Goal: Task Accomplishment & Management: Complete application form

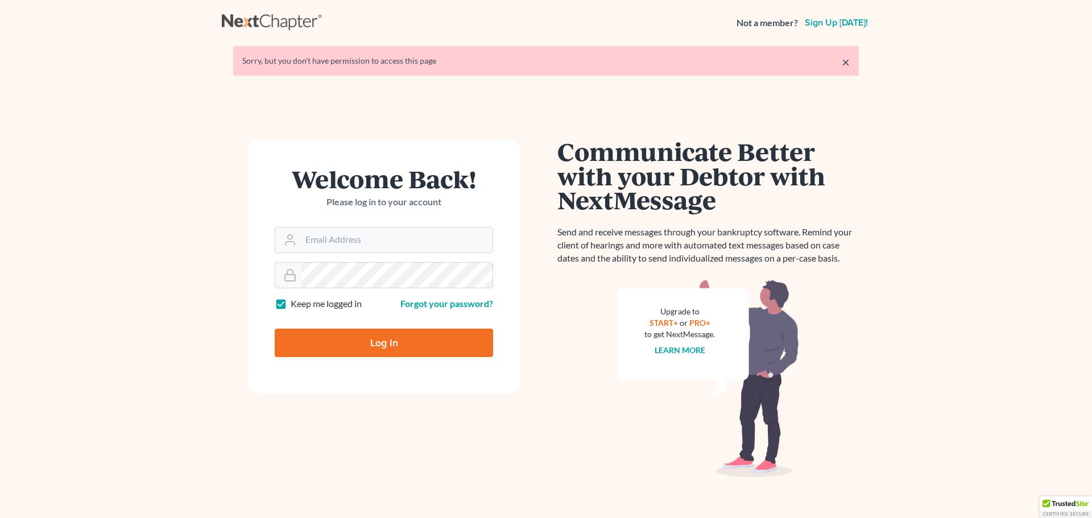
click at [309, 223] on div "Welcome Back! Please log in to your account" at bounding box center [384, 197] width 218 height 60
drag, startPoint x: 331, startPoint y: 241, endPoint x: 346, endPoint y: 247, distance: 16.4
click at [333, 241] on input "Email Address" at bounding box center [397, 239] width 192 height 25
type input "[EMAIL_ADDRESS][DOMAIN_NAME]"
click at [393, 345] on input "Log In" at bounding box center [384, 343] width 218 height 28
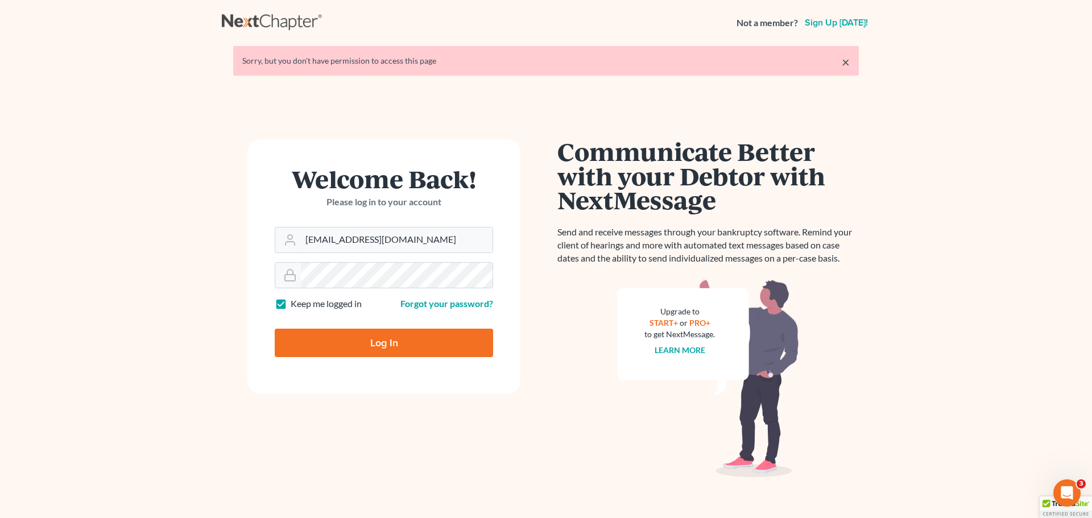
type input "Thinking..."
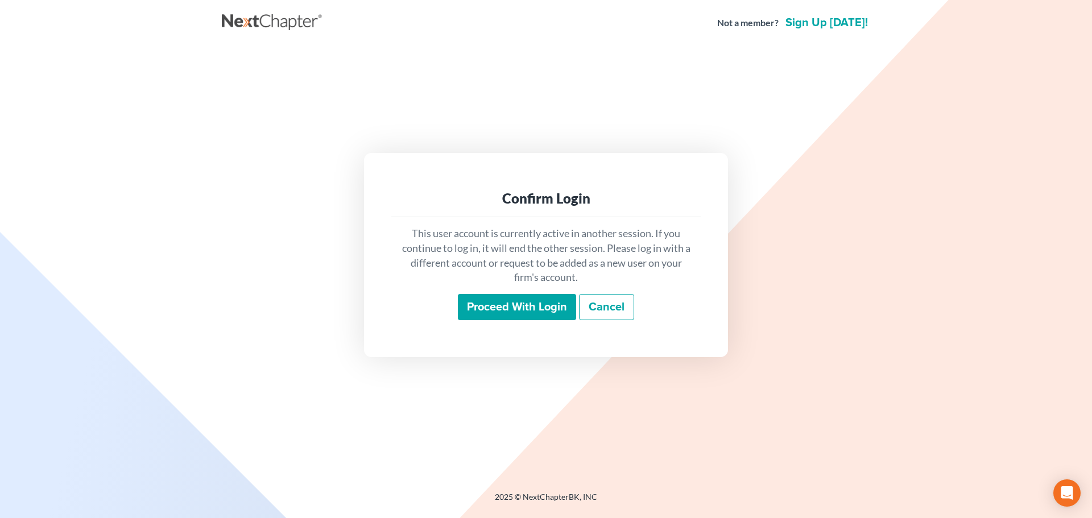
click at [518, 310] on input "Proceed with login" at bounding box center [517, 307] width 118 height 26
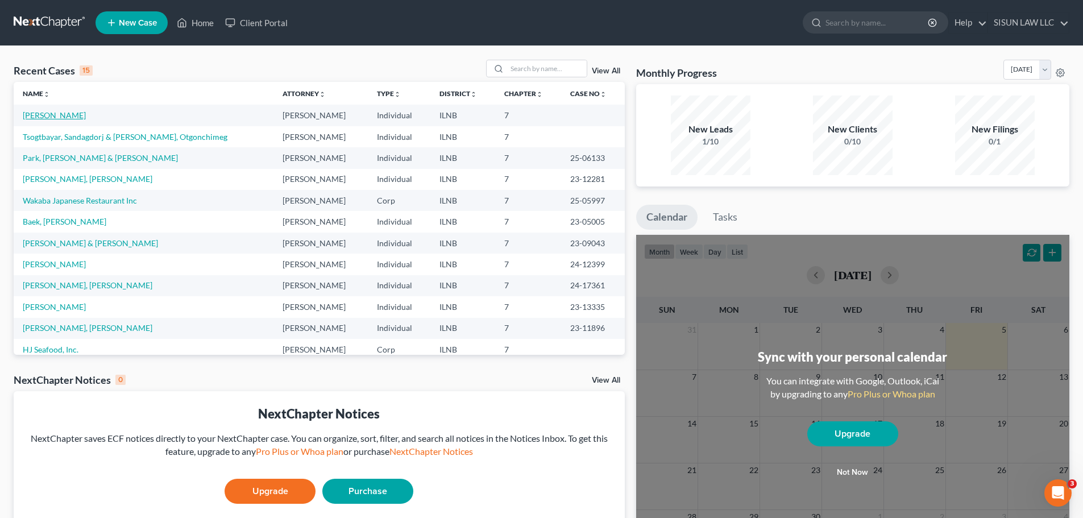
click at [77, 119] on link "[PERSON_NAME]" at bounding box center [54, 115] width 63 height 10
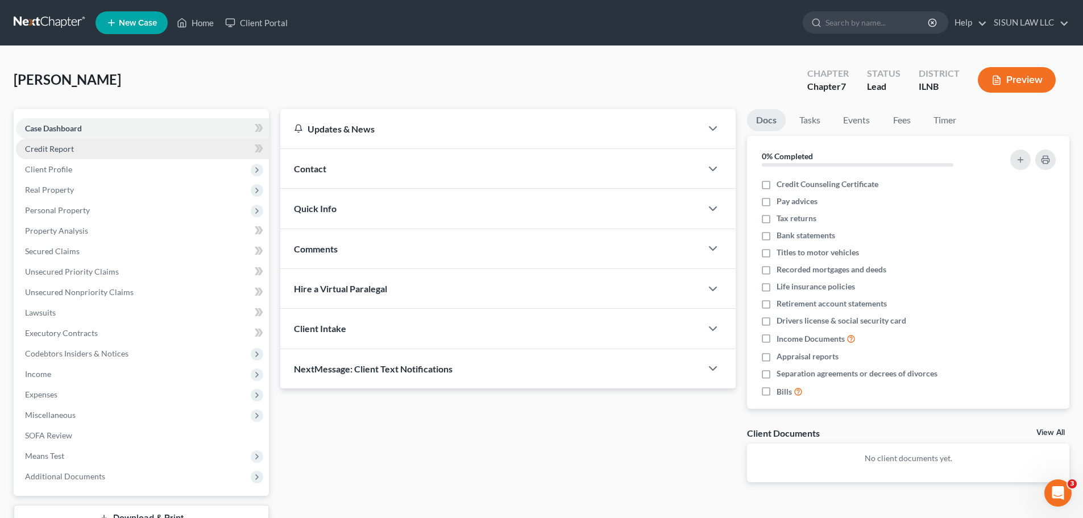
click at [94, 151] on link "Credit Report" at bounding box center [142, 149] width 253 height 20
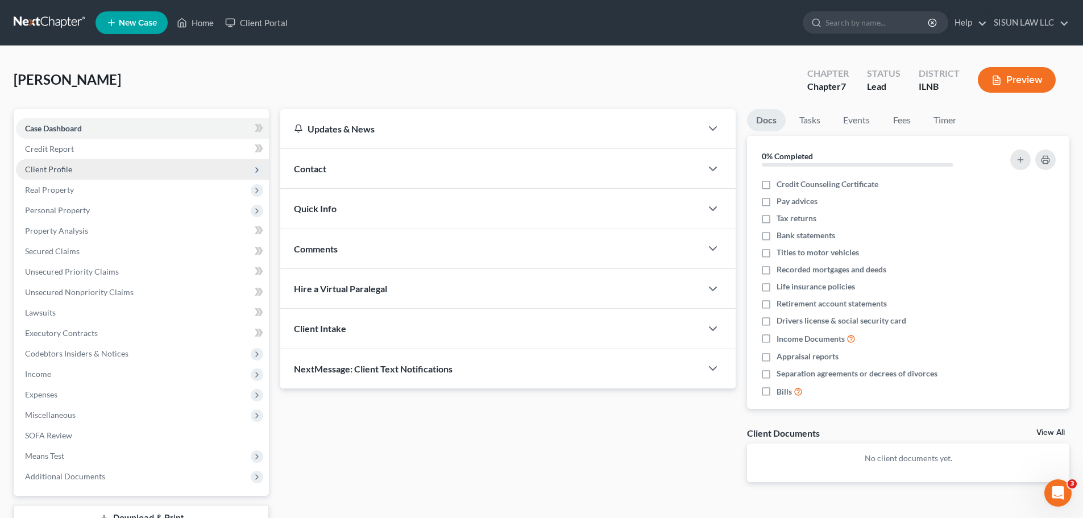
click at [91, 165] on span "Client Profile" at bounding box center [142, 169] width 253 height 20
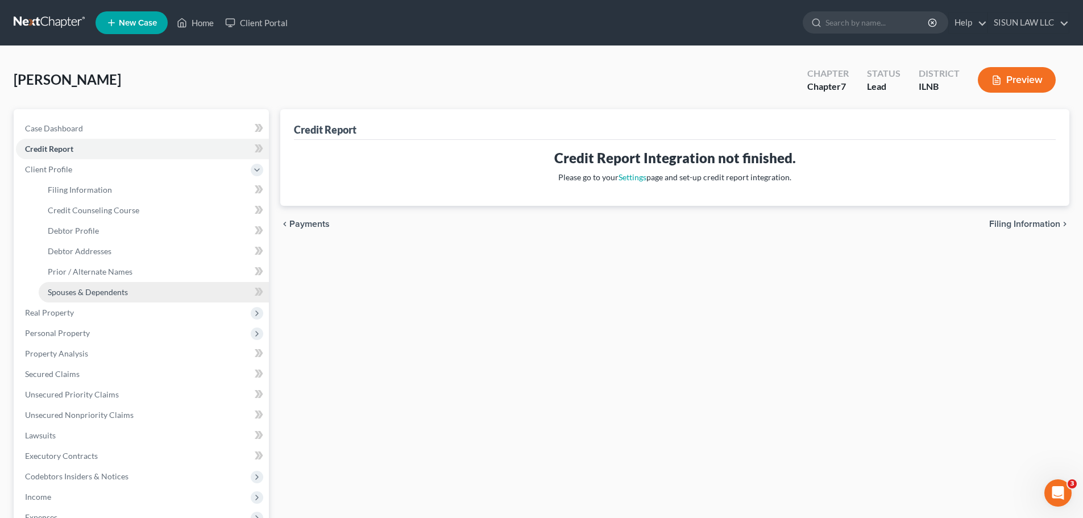
click at [129, 292] on link "Spouses & Dependents" at bounding box center [154, 292] width 230 height 20
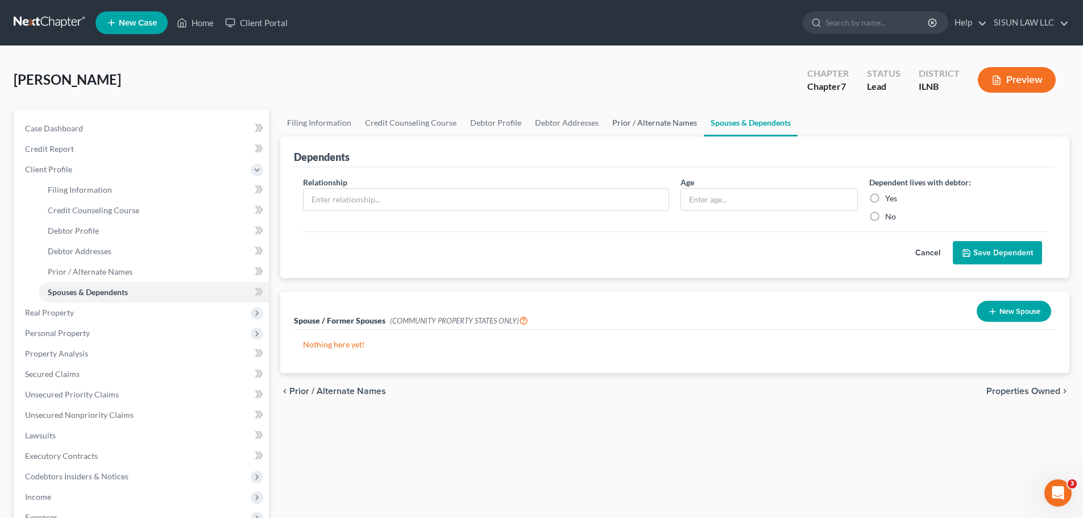
click at [622, 127] on link "Prior / Alternate Names" at bounding box center [655, 122] width 98 height 27
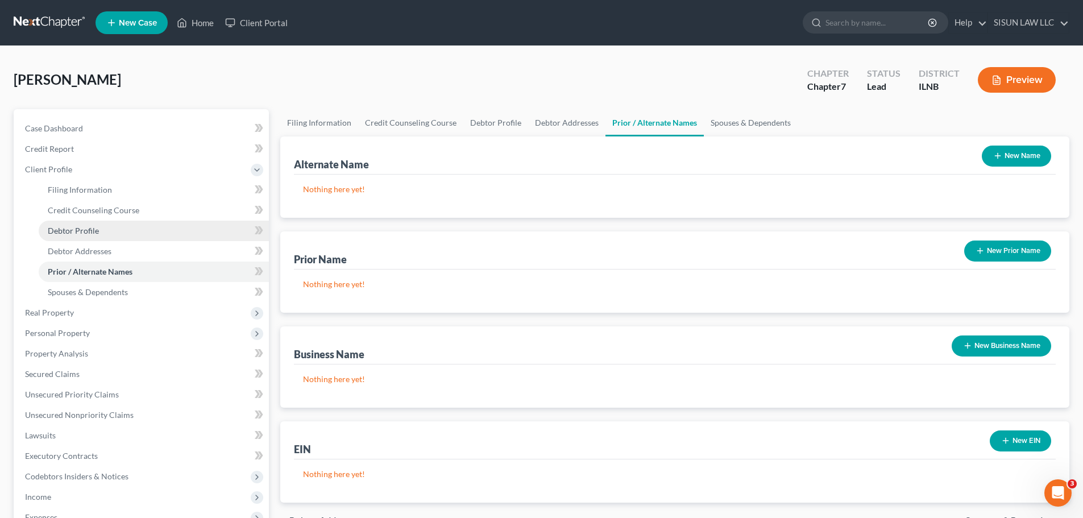
scroll to position [57, 0]
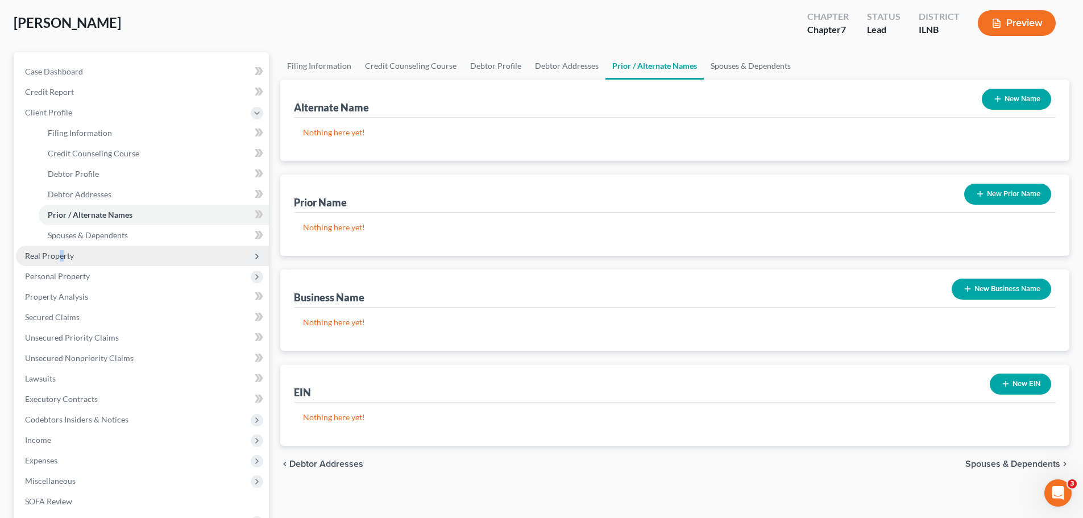
click at [61, 262] on span "Real Property" at bounding box center [142, 256] width 253 height 20
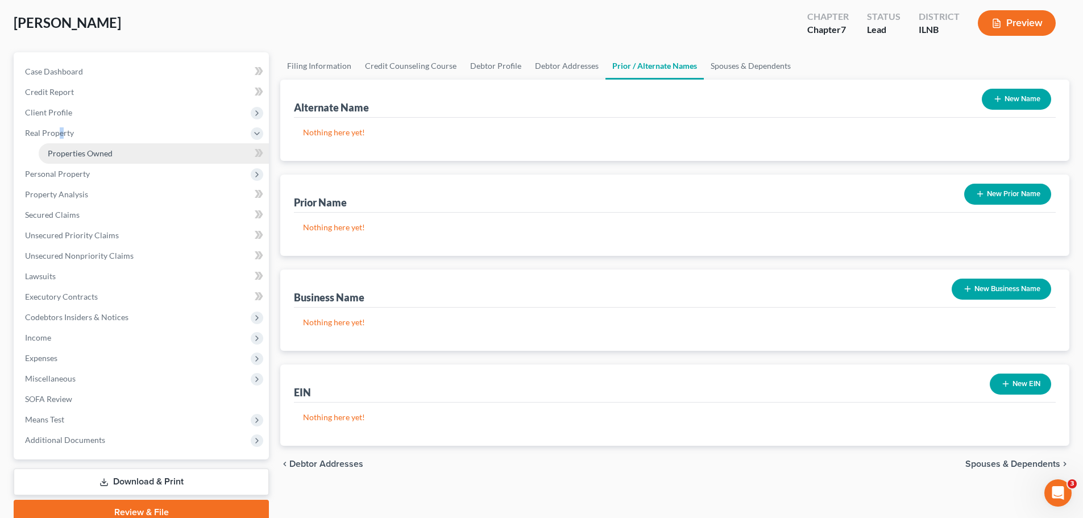
click at [140, 157] on link "Properties Owned" at bounding box center [154, 153] width 230 height 20
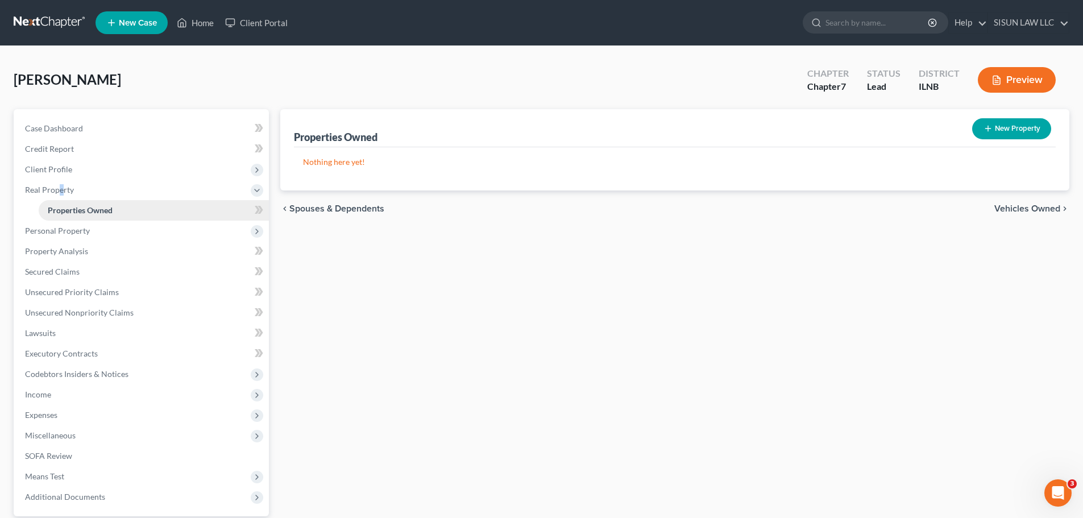
click at [172, 204] on link "Properties Owned" at bounding box center [154, 210] width 230 height 20
click at [151, 206] on link "Properties Owned" at bounding box center [154, 210] width 230 height 20
click at [166, 190] on span "Real Property" at bounding box center [142, 190] width 253 height 20
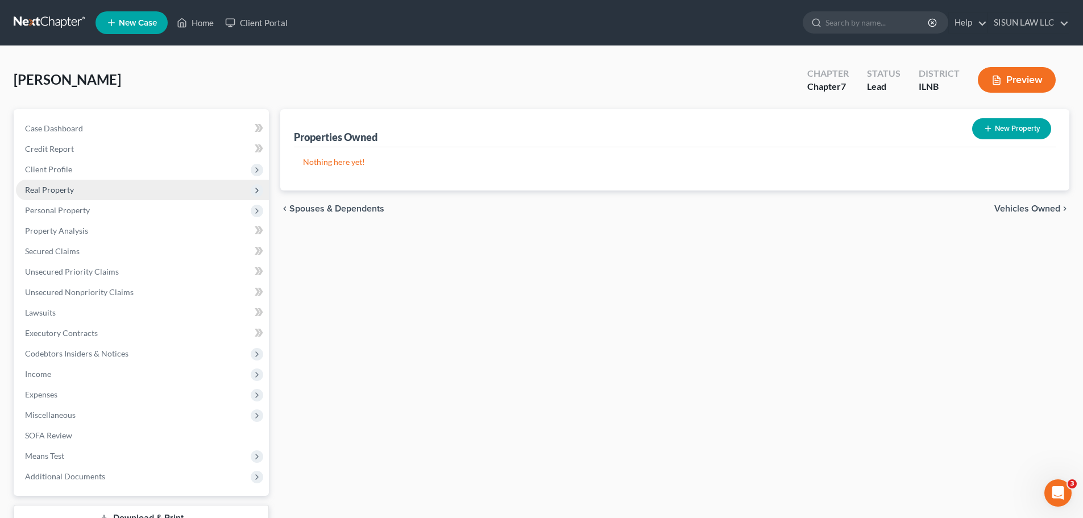
click at [165, 198] on span "Real Property" at bounding box center [142, 190] width 253 height 20
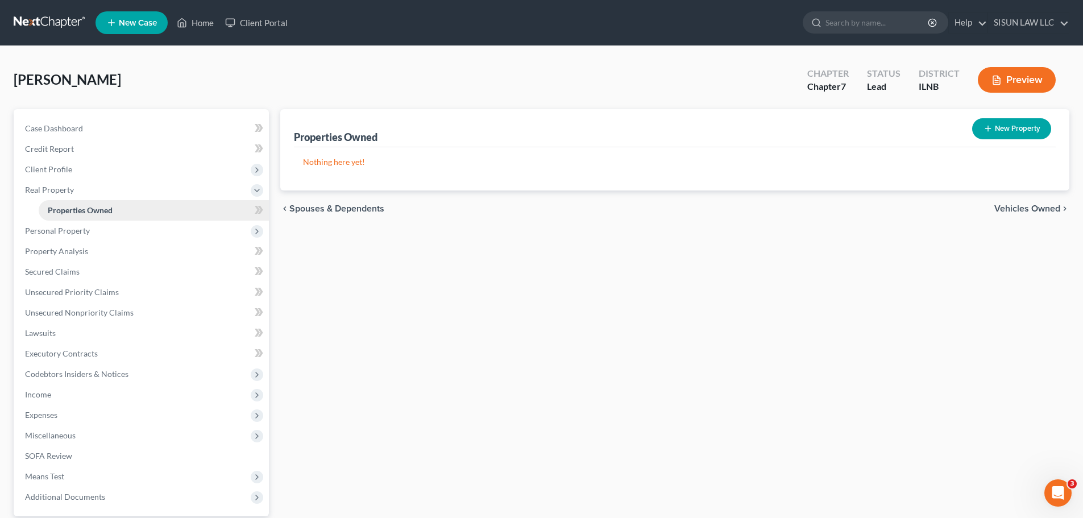
click at [121, 213] on link "Properties Owned" at bounding box center [154, 210] width 230 height 20
click at [114, 220] on ul "Case Dashboard Payments Invoices Payments Payments Credit Report Client Profile" at bounding box center [142, 312] width 253 height 389
click at [113, 221] on span "Personal Property" at bounding box center [142, 231] width 253 height 20
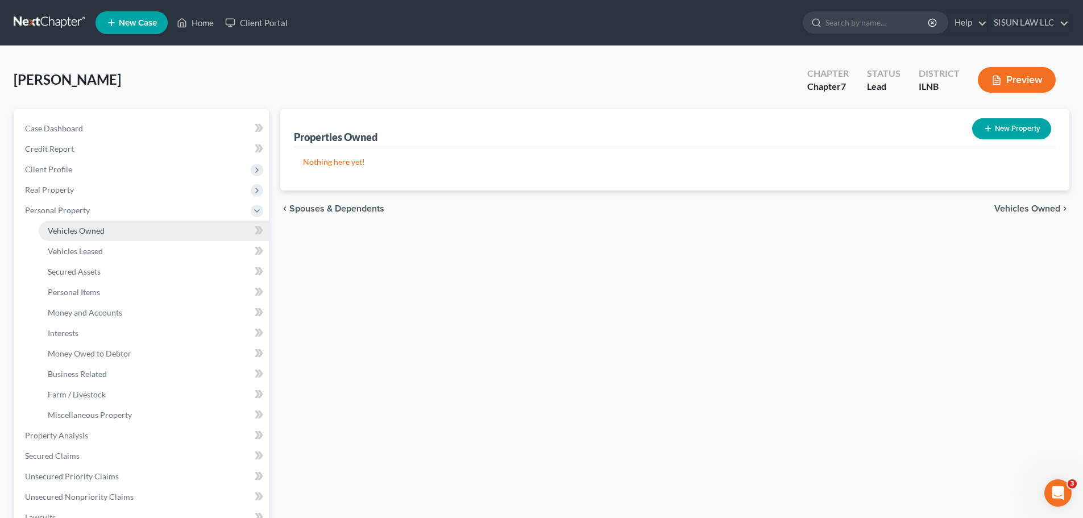
click at [135, 232] on link "Vehicles Owned" at bounding box center [154, 231] width 230 height 20
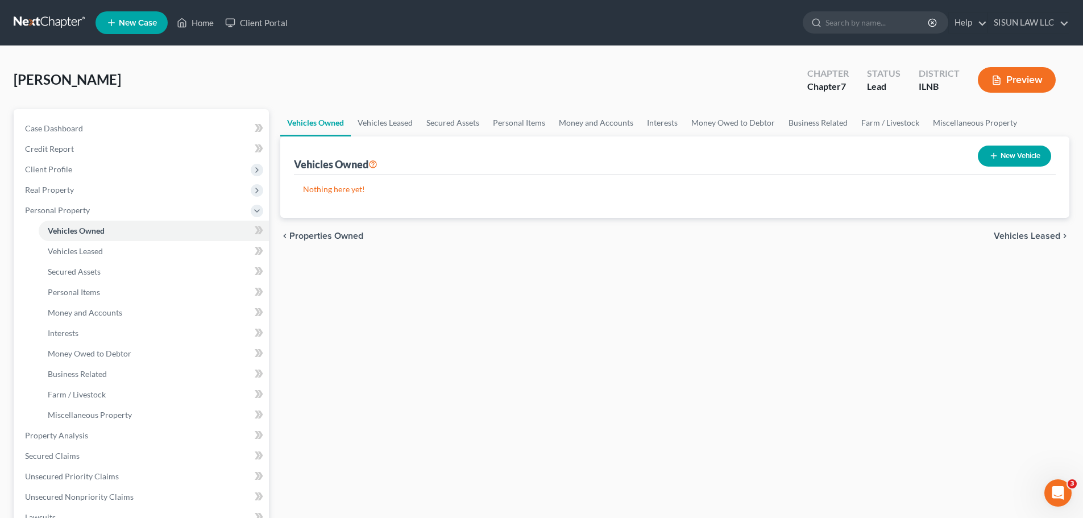
click at [53, 18] on link at bounding box center [50, 23] width 73 height 20
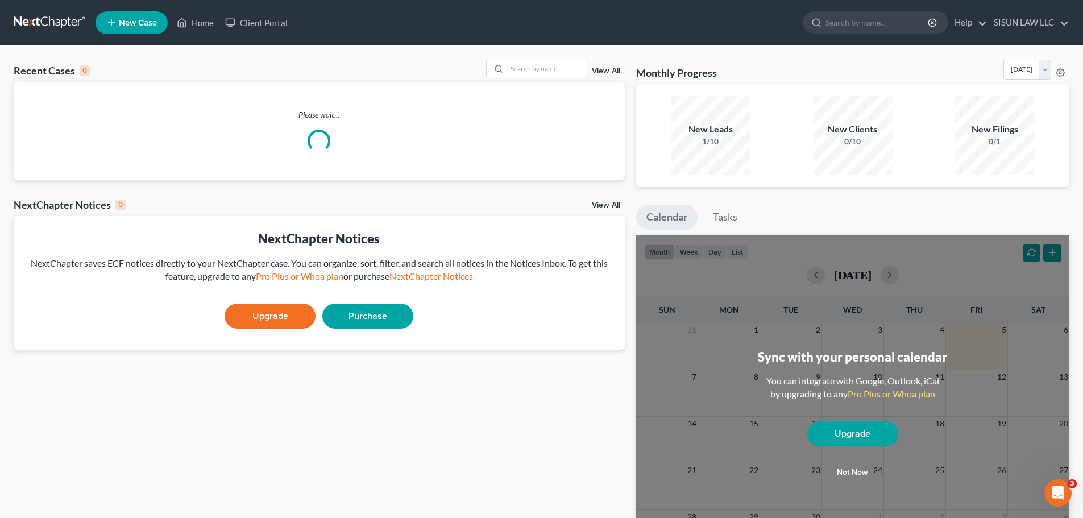
click at [140, 17] on link "New Case" at bounding box center [132, 22] width 72 height 23
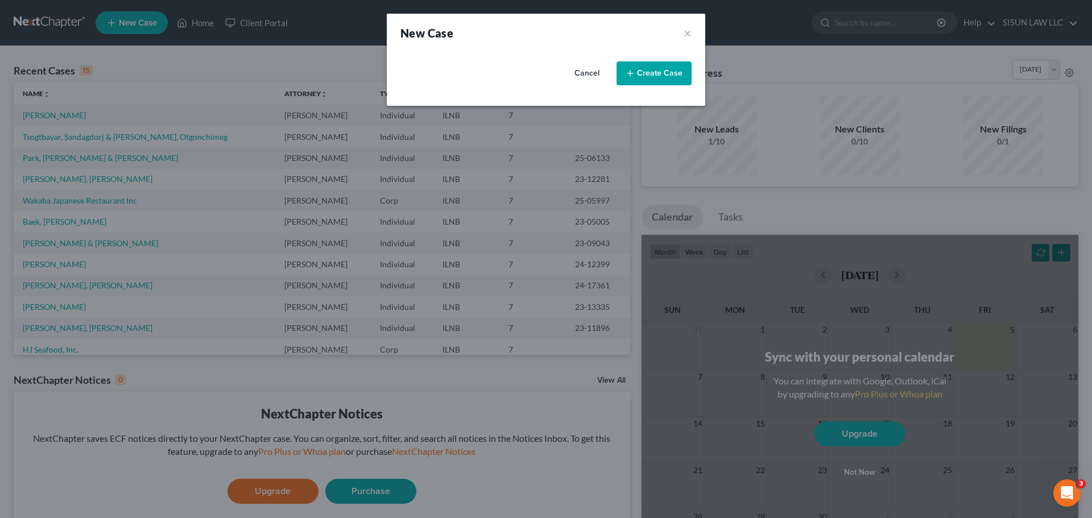
select select "25"
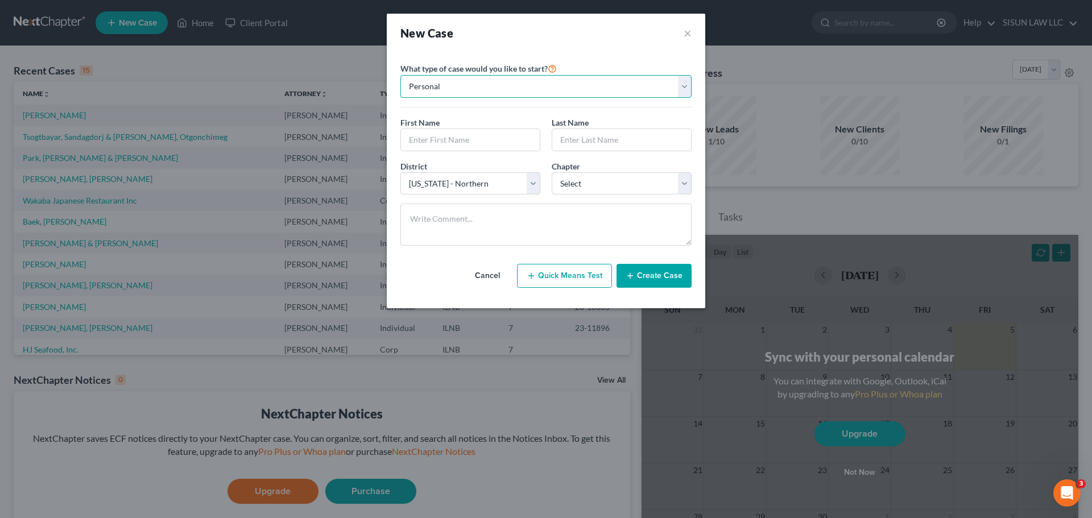
click at [579, 84] on select "Personal Business" at bounding box center [545, 86] width 291 height 23
click at [690, 31] on button "×" at bounding box center [687, 33] width 8 height 16
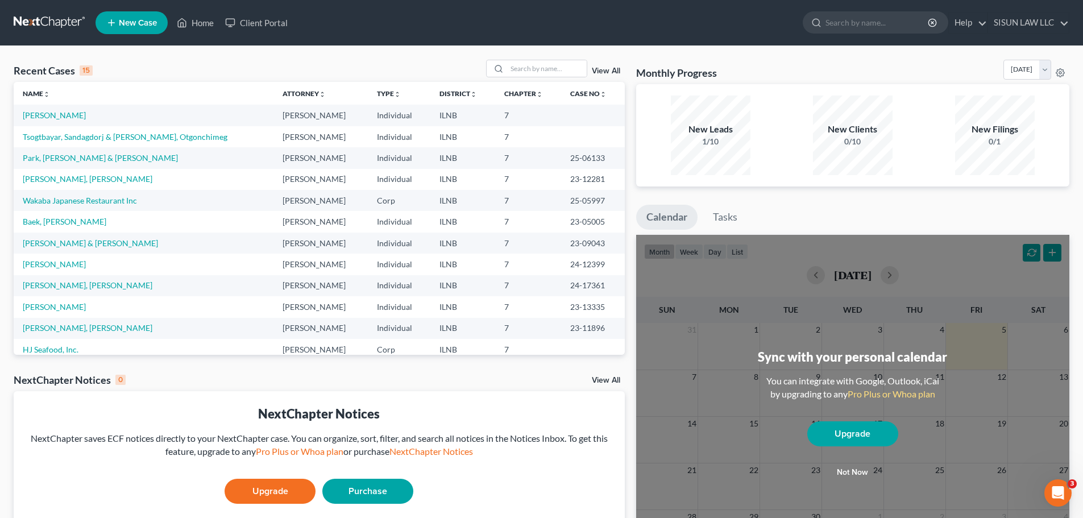
click at [37, 109] on td "[PERSON_NAME]" at bounding box center [144, 115] width 260 height 21
click at [38, 113] on link "[PERSON_NAME]" at bounding box center [54, 115] width 63 height 10
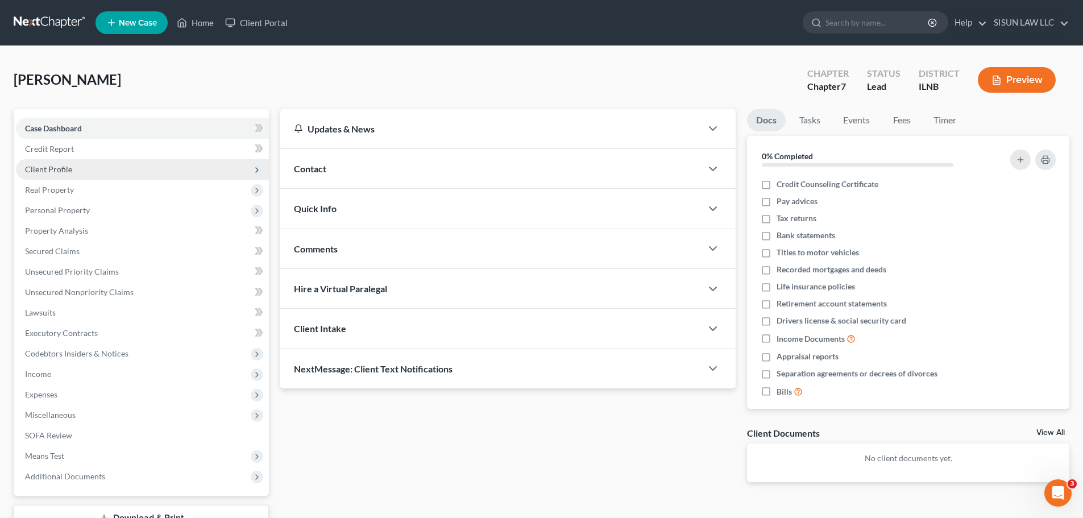
click at [88, 167] on span "Client Profile" at bounding box center [142, 169] width 253 height 20
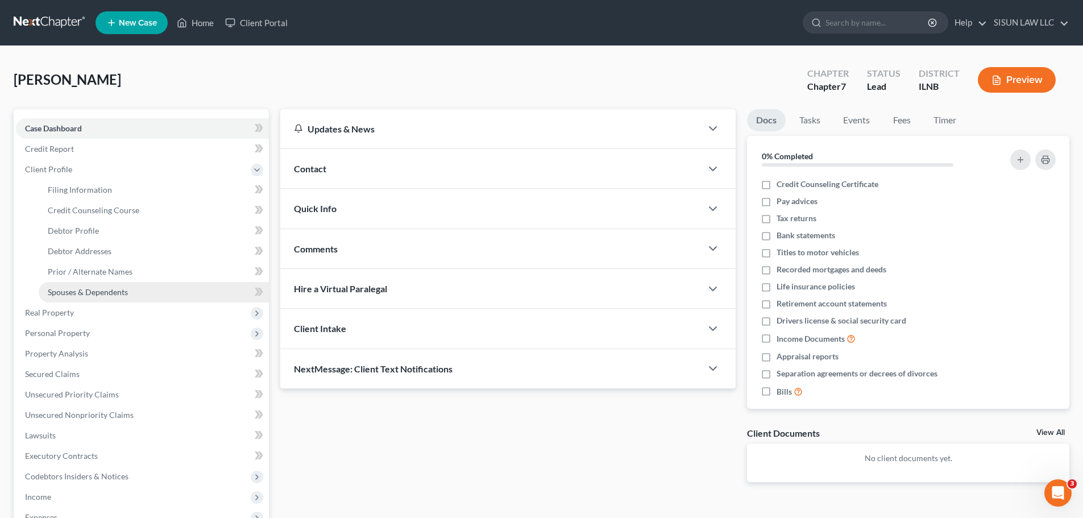
click at [122, 288] on span "Spouses & Dependents" at bounding box center [88, 292] width 80 height 10
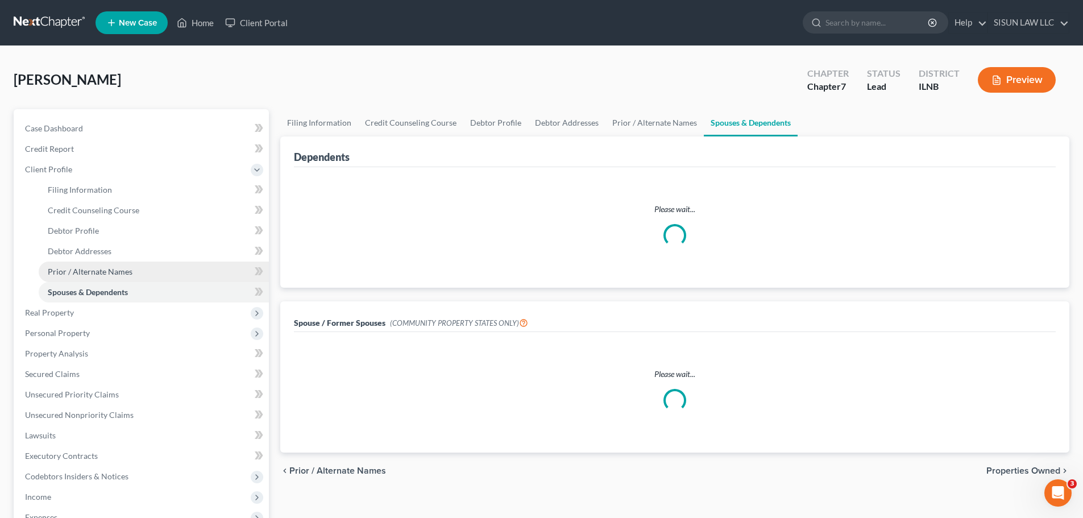
click at [132, 272] on link "Prior / Alternate Names" at bounding box center [154, 272] width 230 height 20
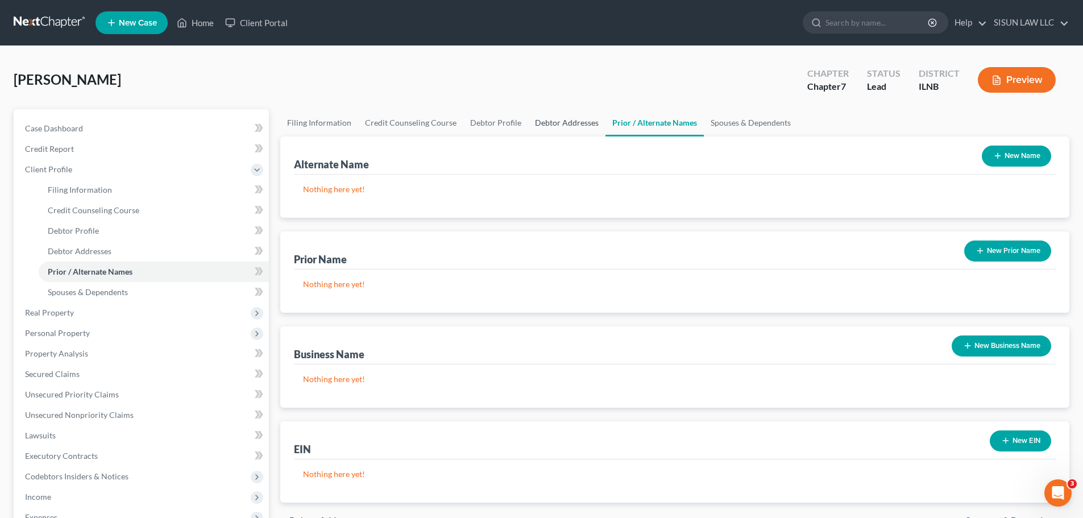
click at [556, 129] on link "Debtor Addresses" at bounding box center [566, 122] width 77 height 27
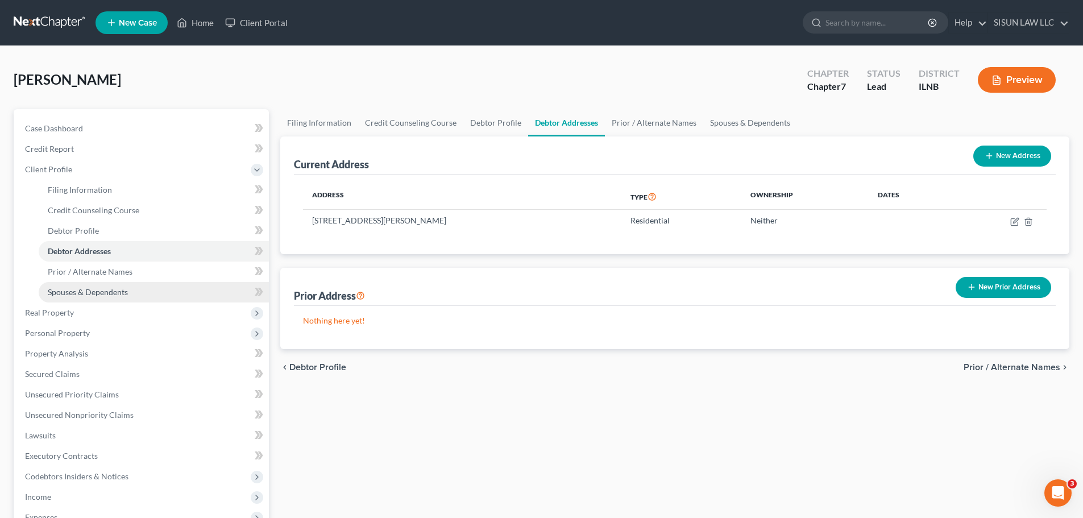
scroll to position [57, 0]
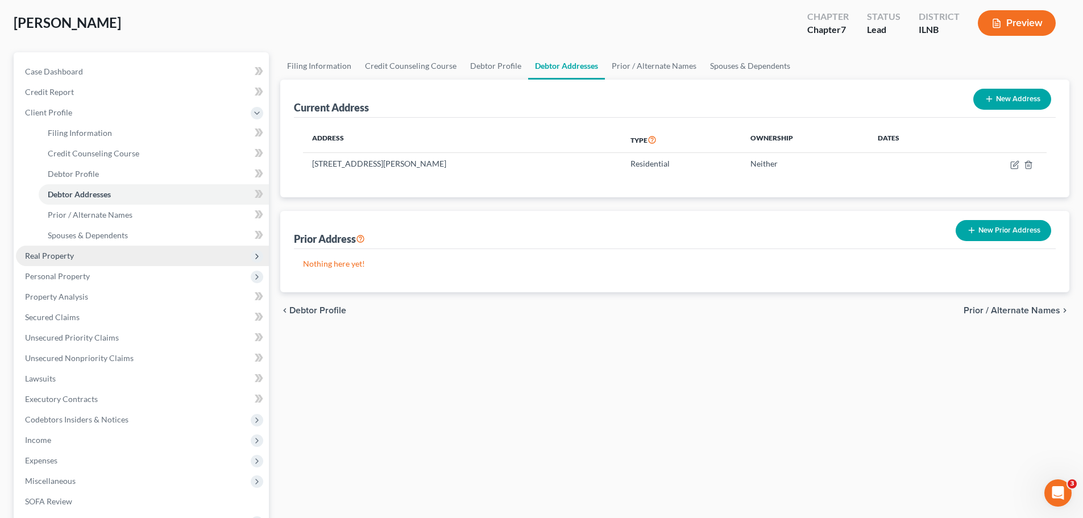
click at [100, 262] on span "Real Property" at bounding box center [142, 256] width 253 height 20
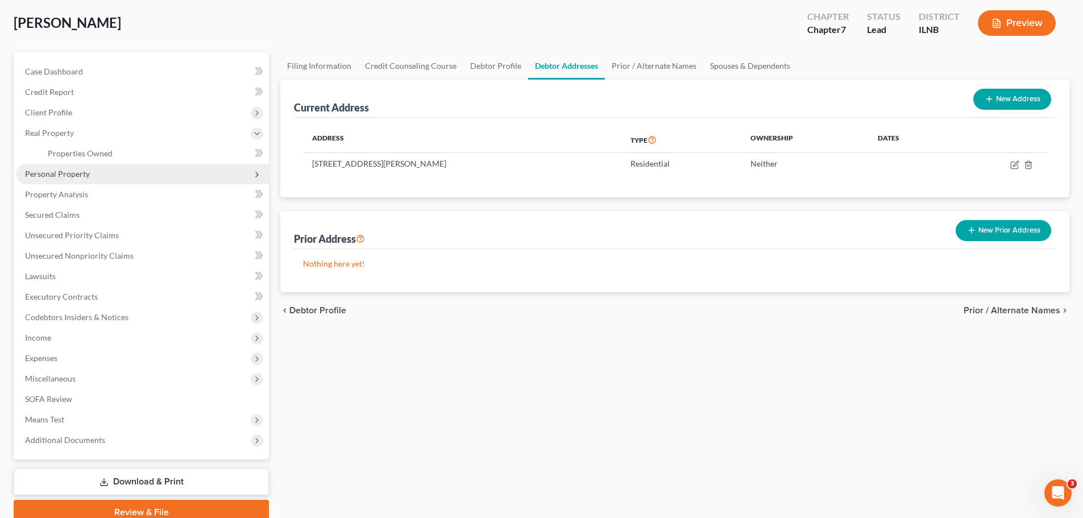
click at [133, 166] on span "Personal Property" at bounding box center [142, 174] width 253 height 20
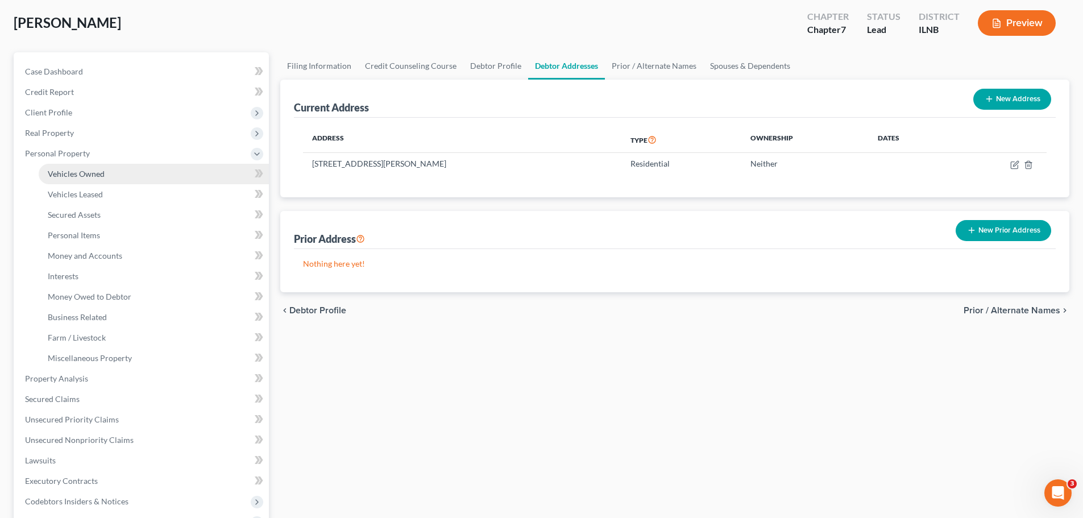
click at [106, 177] on link "Vehicles Owned" at bounding box center [154, 174] width 230 height 20
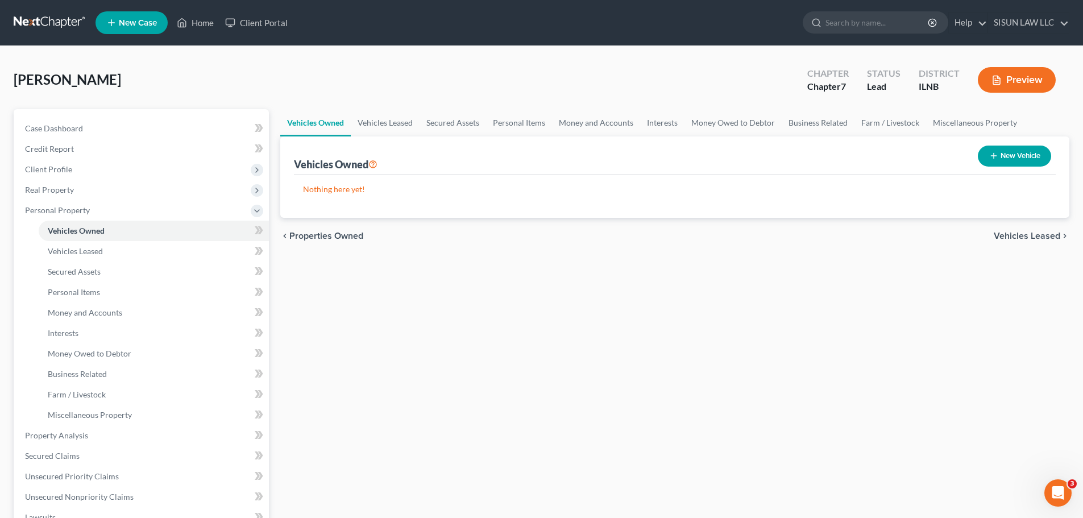
click at [1001, 156] on button "New Vehicle" at bounding box center [1014, 156] width 73 height 21
select select "0"
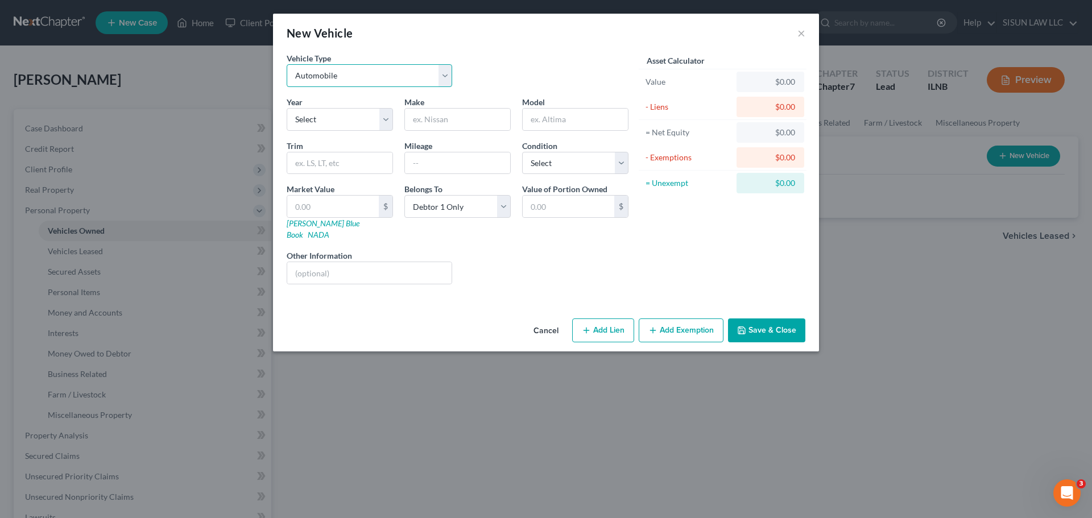
click at [385, 81] on select "Select Automobile Truck Trailer Watercraft Aircraft Motor Home Atv Other Vehicle" at bounding box center [369, 75] width 165 height 23
click at [287, 64] on select "Select Automobile Truck Trailer Watercraft Aircraft Motor Home Atv Other Vehicle" at bounding box center [369, 75] width 165 height 23
click at [328, 120] on select "Select 2026 2025 2024 2023 2022 2021 2020 2019 2018 2017 2016 2015 2014 2013 20…" at bounding box center [340, 119] width 106 height 23
select select "6"
click at [287, 108] on select "Select 2026 2025 2024 2023 2022 2021 2020 2019 2018 2017 2016 2015 2014 2013 20…" at bounding box center [340, 119] width 106 height 23
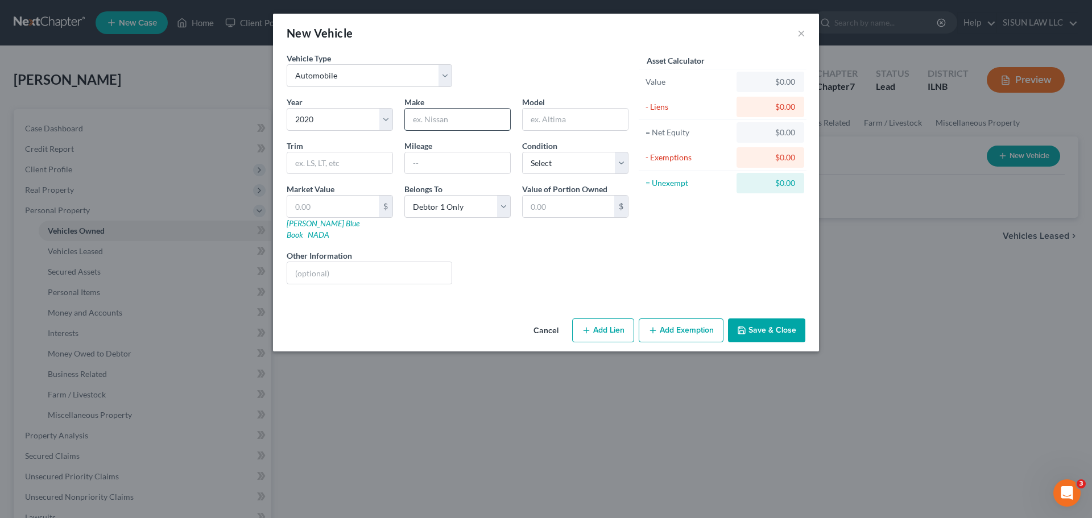
click at [454, 109] on input "text" at bounding box center [457, 120] width 105 height 22
type input "ㅣ"
type input "l"
type input "Lincoln"
click at [331, 223] on link "[PERSON_NAME] Blue Book" at bounding box center [323, 228] width 73 height 21
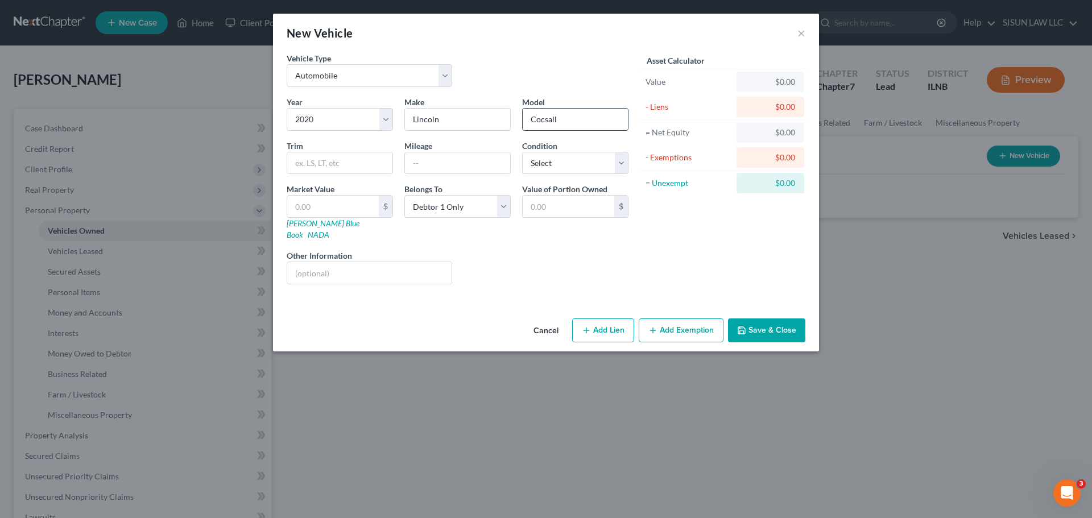
click at [595, 123] on input "Cocsall" at bounding box center [575, 120] width 105 height 22
drag, startPoint x: 591, startPoint y: 123, endPoint x: 424, endPoint y: 116, distance: 167.3
click at [425, 116] on div "Year Select 2026 2025 2024 2023 2022 2021 2020 2019 2018 2017 2016 2015 2014 20…" at bounding box center [457, 194] width 353 height 197
type input "Corsair"
click at [315, 176] on div "Year Select 2026 2025 2024 2023 2022 2021 2020 2019 2018 2017 2016 2015 2014 20…" at bounding box center [457, 194] width 353 height 197
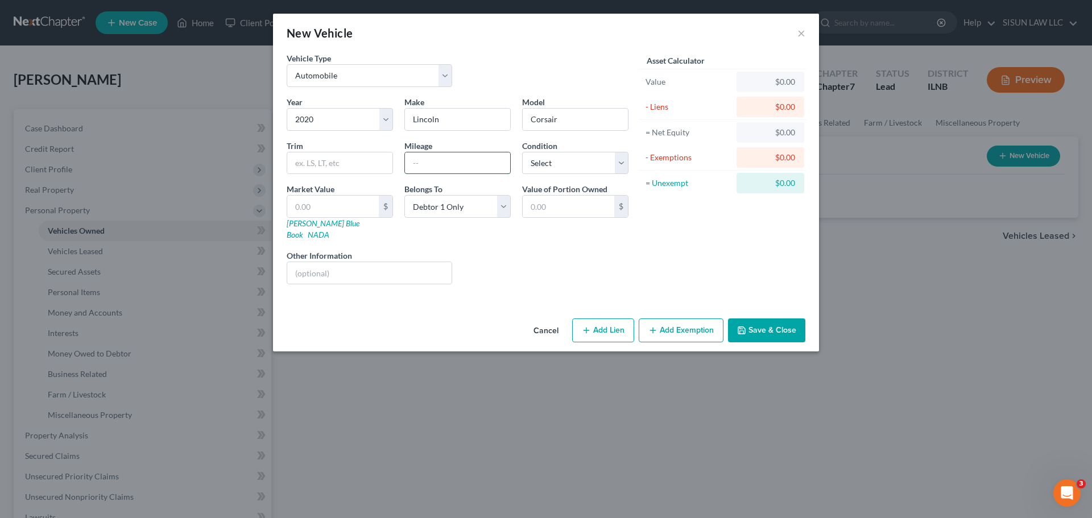
click at [477, 166] on input "text" at bounding box center [457, 163] width 105 height 22
type input "78000"
click at [567, 172] on select "Select Excellent Very Good Good Fair Poor" at bounding box center [575, 163] width 106 height 23
select select "4"
click at [522, 152] on select "Select Excellent Very Good Good Fair Poor" at bounding box center [575, 163] width 106 height 23
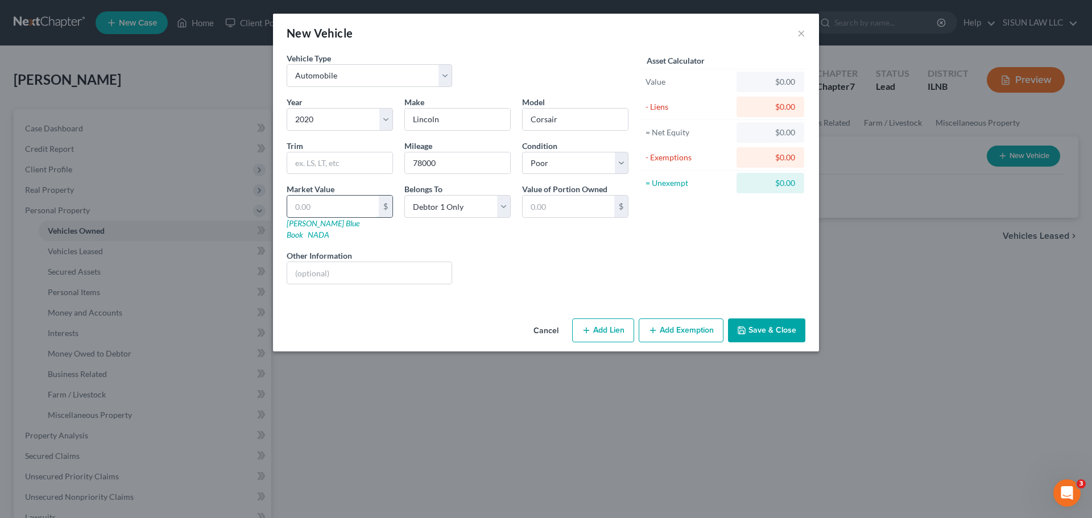
click at [326, 211] on input "text" at bounding box center [333, 207] width 92 height 22
type input "1"
type input "1.00"
type input "13"
type input "13.00"
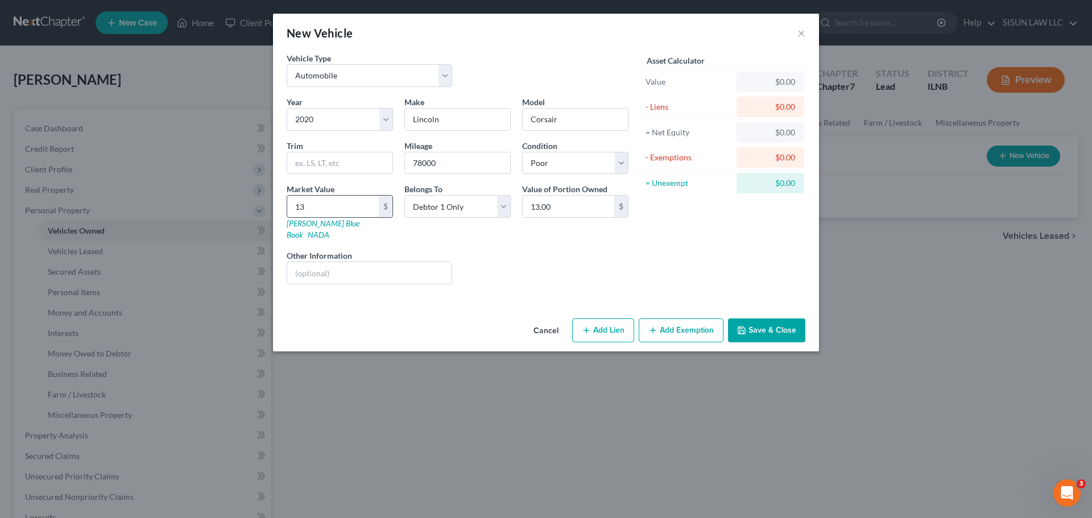
type input "132"
type input "132.00"
type input "1328"
type input "1,328.00"
type input "1,3287"
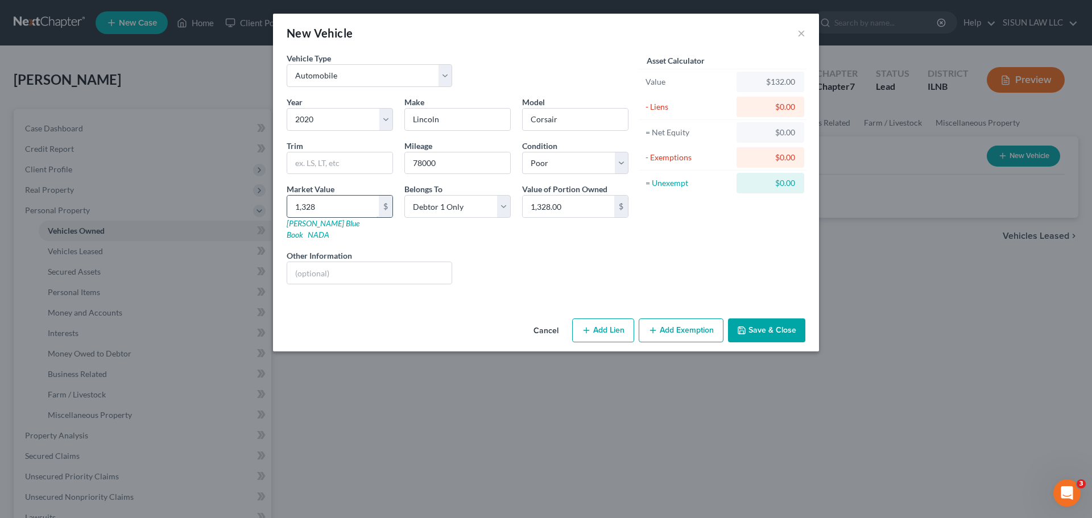
type input "13,287.00"
type input "13,287"
click at [580, 254] on div "Liens Select" at bounding box center [546, 267] width 177 height 35
type input "12,431"
click at [727, 218] on div "Asset Calculator Value $13,287.00 - Liens $0.00 = Net Equity $132.00 - Exemptio…" at bounding box center [722, 172] width 177 height 241
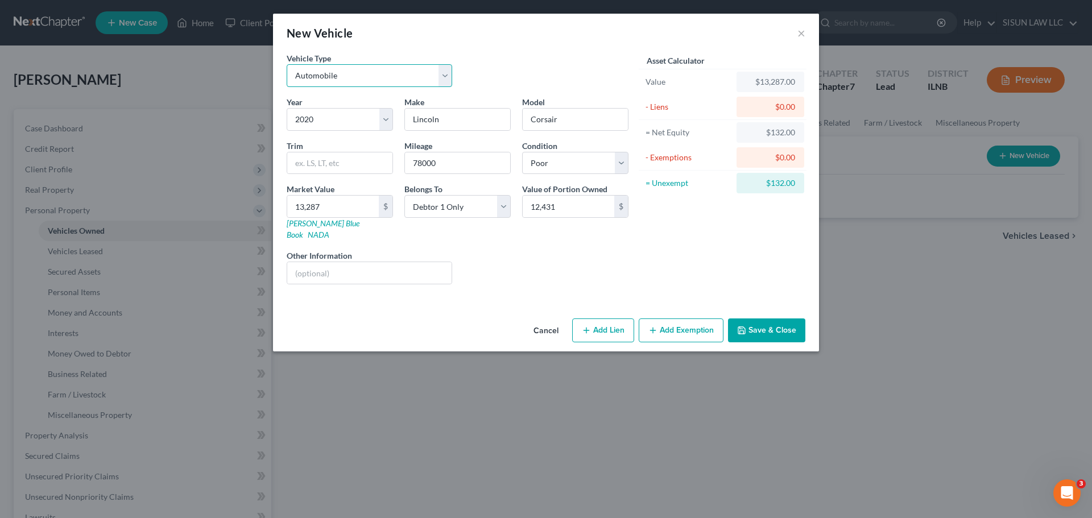
click at [371, 83] on select "Select Automobile Truck Trailer Watercraft Aircraft Motor Home Atv Other Vehicle" at bounding box center [369, 75] width 165 height 23
click at [382, 73] on select "Select Automobile Truck Trailer Watercraft Aircraft Motor Home Atv Other Vehicle" at bounding box center [369, 75] width 165 height 23
click at [692, 321] on button "Add Exemption" at bounding box center [681, 330] width 85 height 24
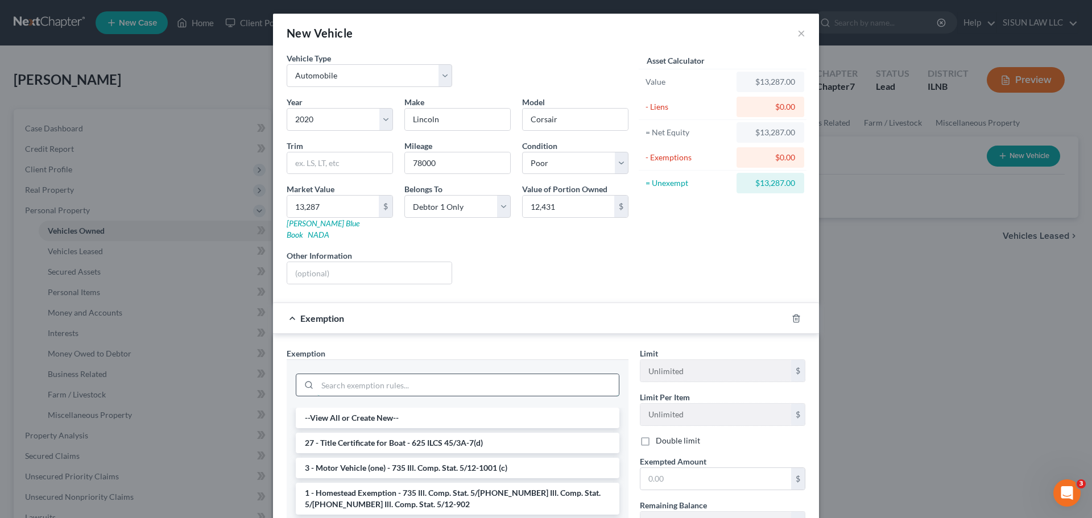
click at [426, 378] on input "search" at bounding box center [467, 385] width 301 height 22
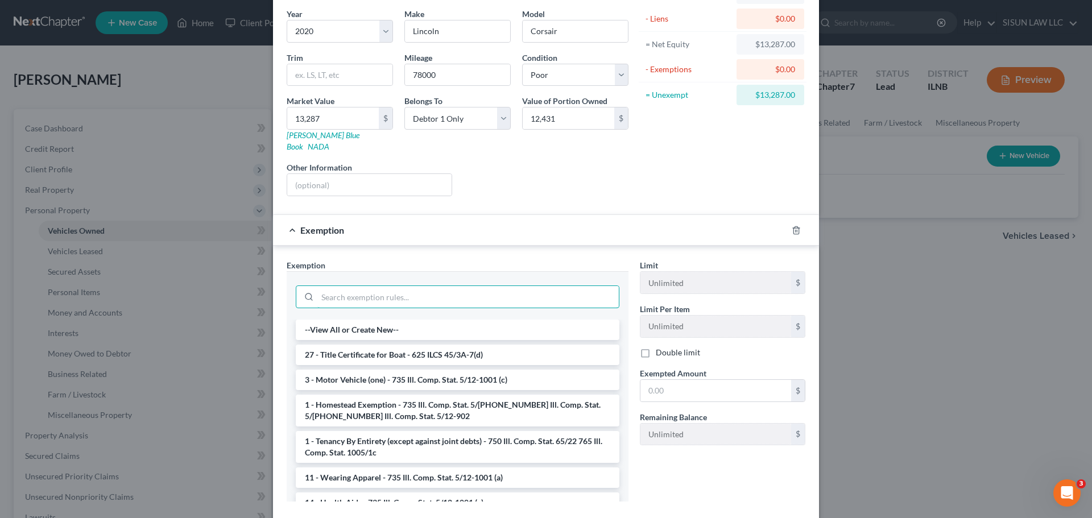
scroll to position [114, 0]
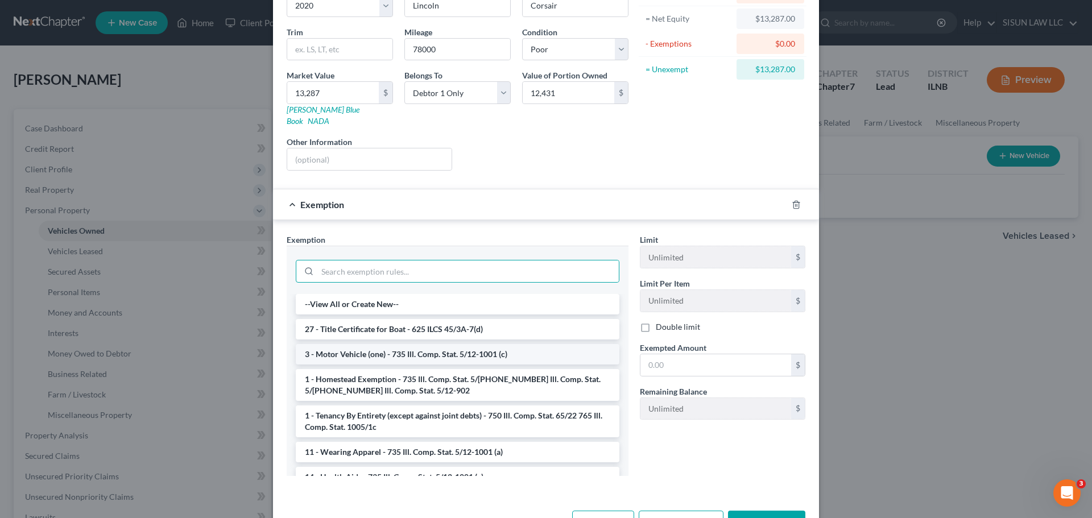
click at [415, 344] on li "3 - Motor Vehicle (one) - 735 Ill. Comp. Stat. 5/12-1001 (c)" at bounding box center [458, 354] width 324 height 20
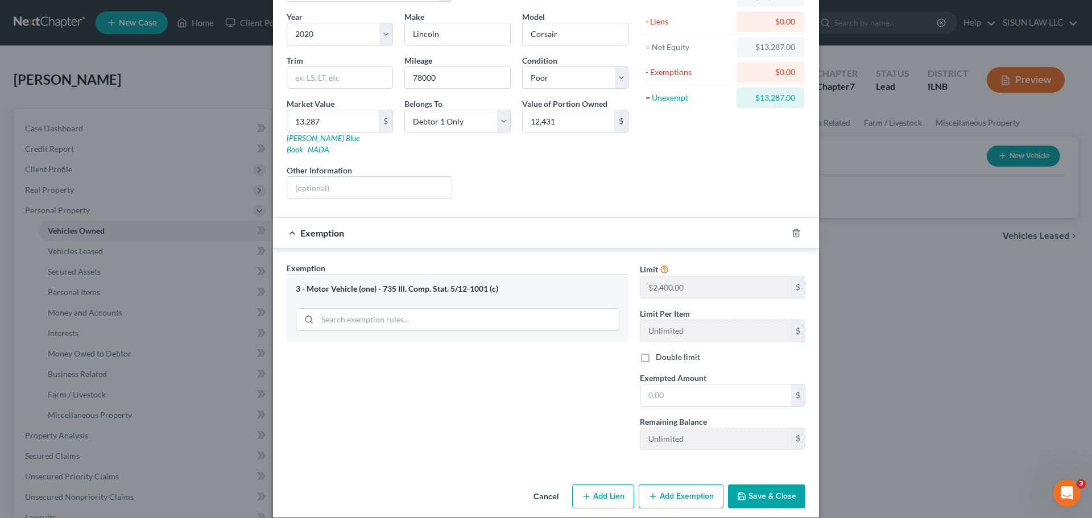
scroll to position [87, 0]
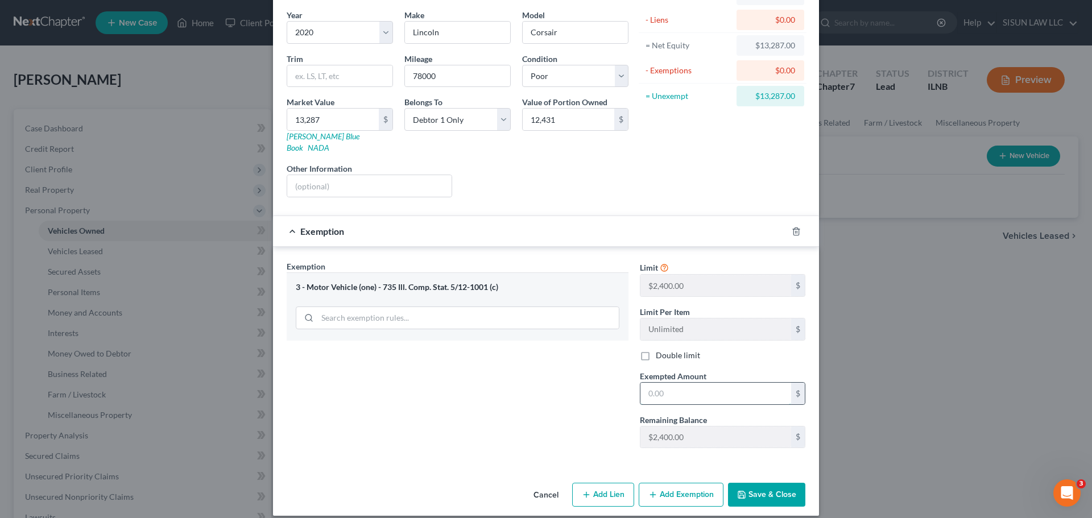
click at [704, 383] on input "text" at bounding box center [715, 394] width 151 height 22
type input "2,400"
click at [694, 484] on button "Add Exemption" at bounding box center [681, 495] width 85 height 24
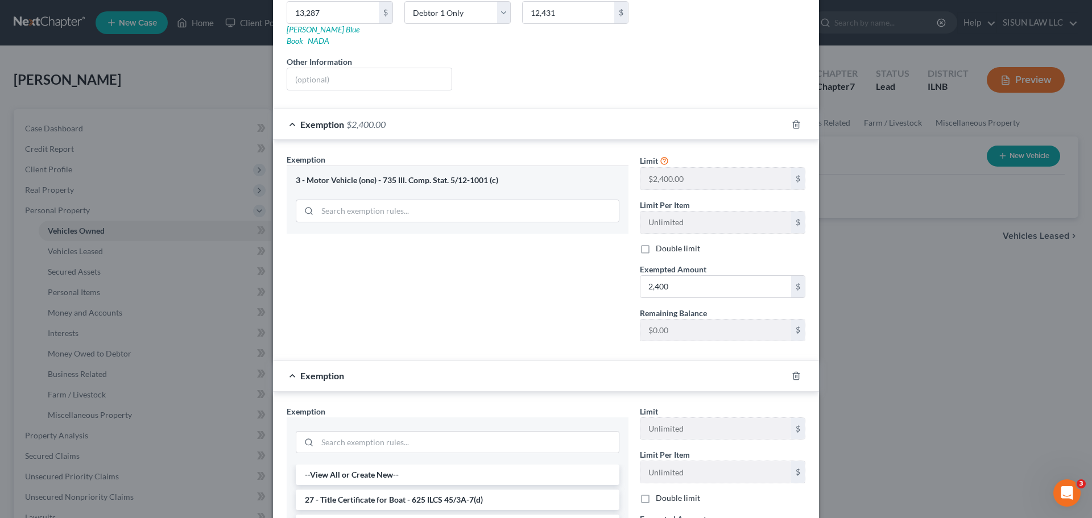
scroll to position [371, 0]
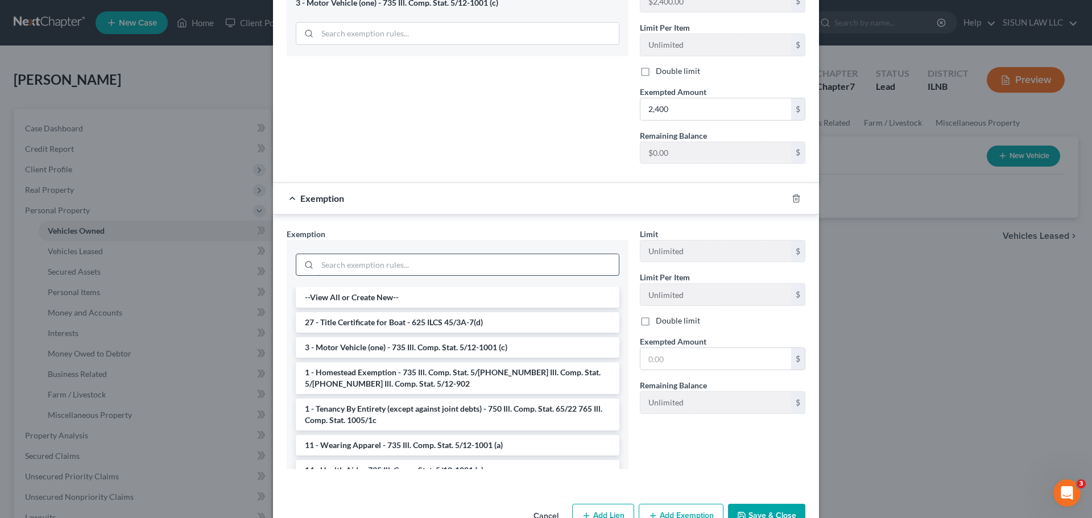
click at [347, 255] on input "search" at bounding box center [467, 265] width 301 height 22
type input "s"
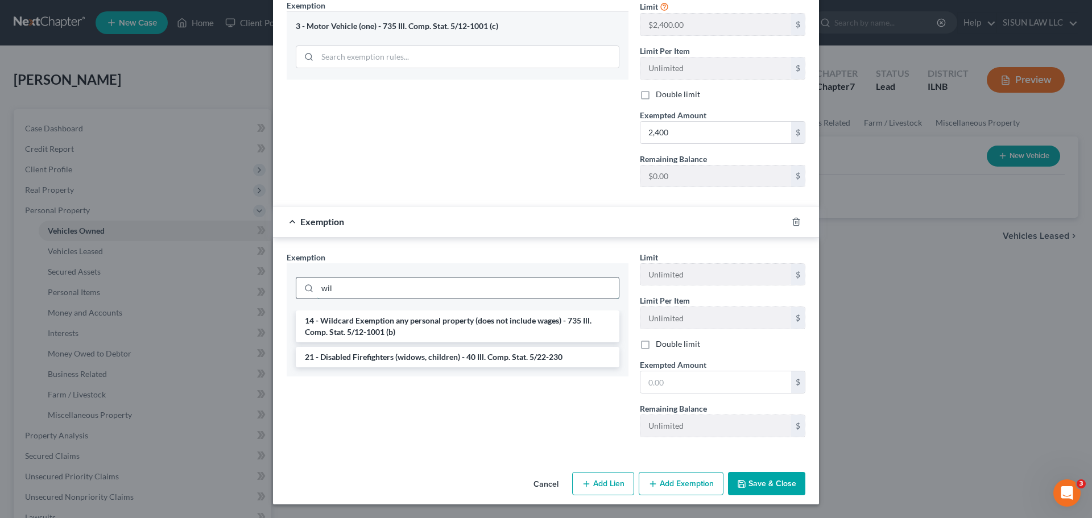
scroll to position [337, 0]
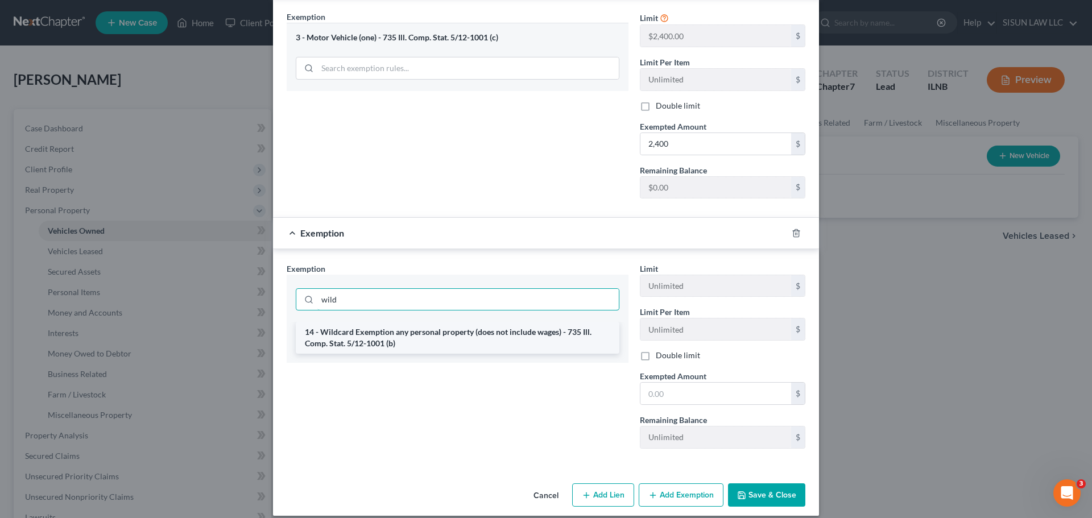
type input "wild"
click at [393, 334] on li "14 - Wildcard Exemption any personal property (does not include wages) - 735 Il…" at bounding box center [458, 338] width 324 height 32
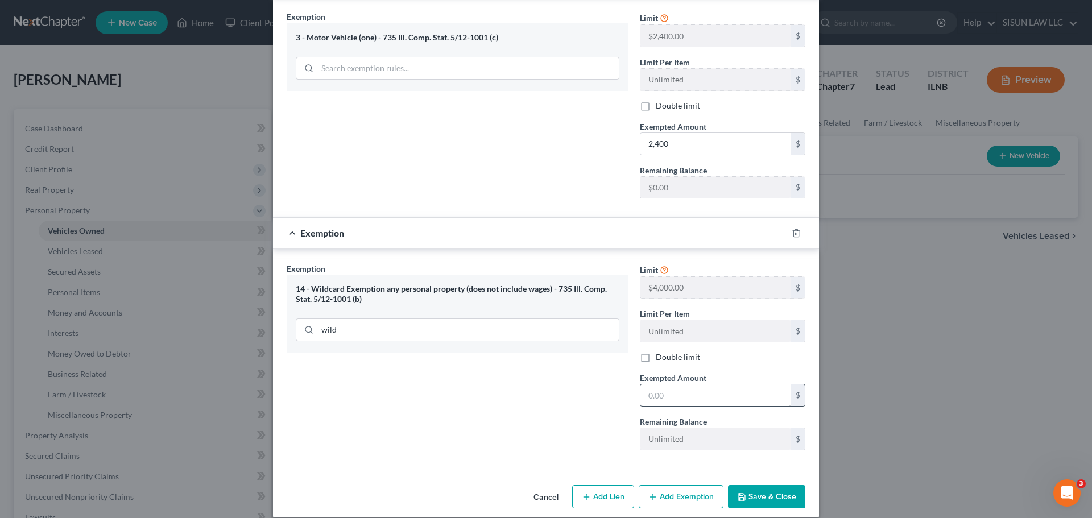
drag, startPoint x: 637, startPoint y: 395, endPoint x: 657, endPoint y: 388, distance: 20.5
click at [646, 391] on div "$" at bounding box center [722, 395] width 165 height 23
click at [672, 388] on input "text" at bounding box center [715, 395] width 151 height 22
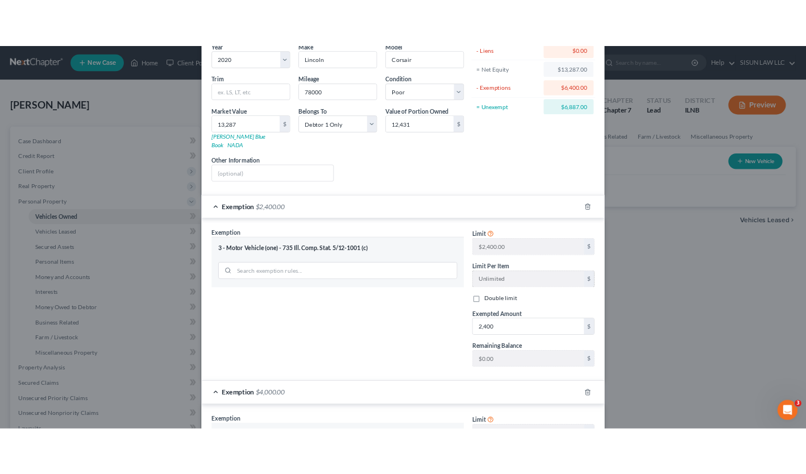
scroll to position [338, 0]
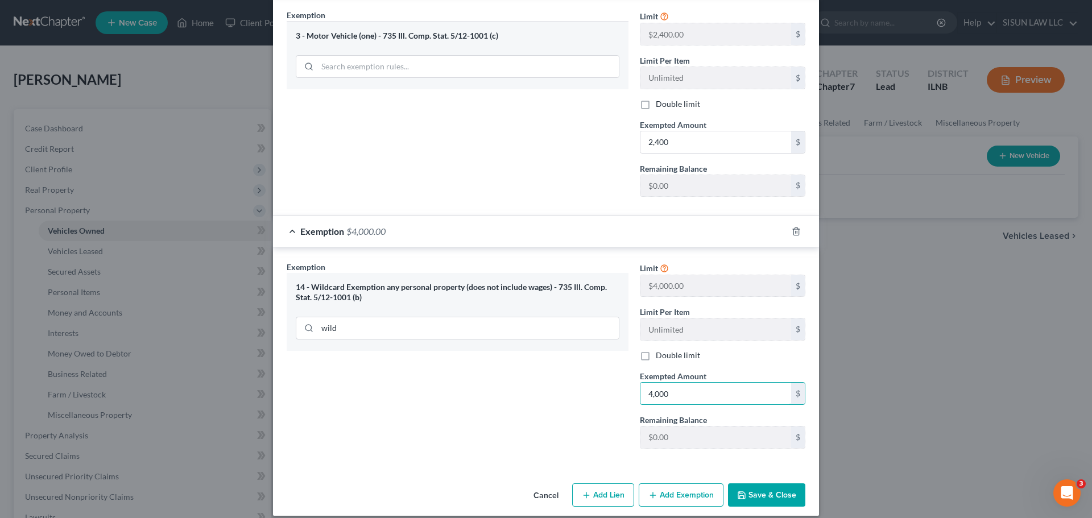
type input "4,000"
click at [769, 483] on button "Save & Close" at bounding box center [766, 495] width 77 height 24
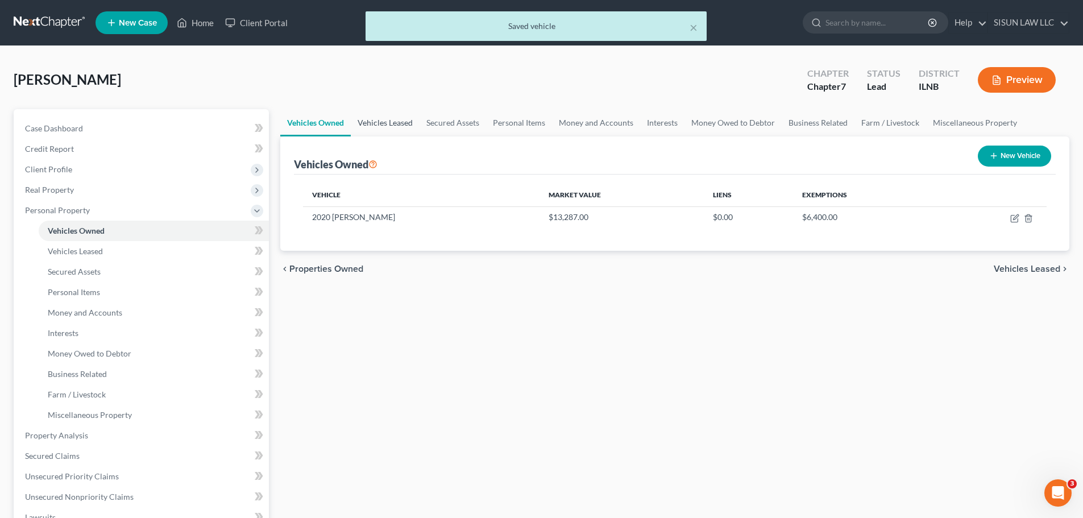
click at [387, 130] on link "Vehicles Leased" at bounding box center [385, 122] width 69 height 27
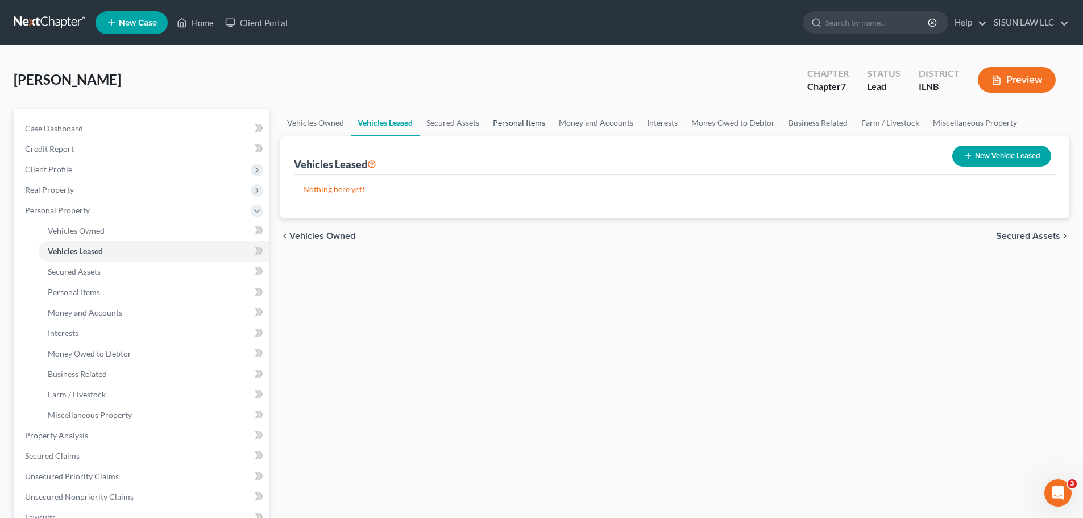
click at [487, 125] on link "Personal Items" at bounding box center [519, 122] width 66 height 27
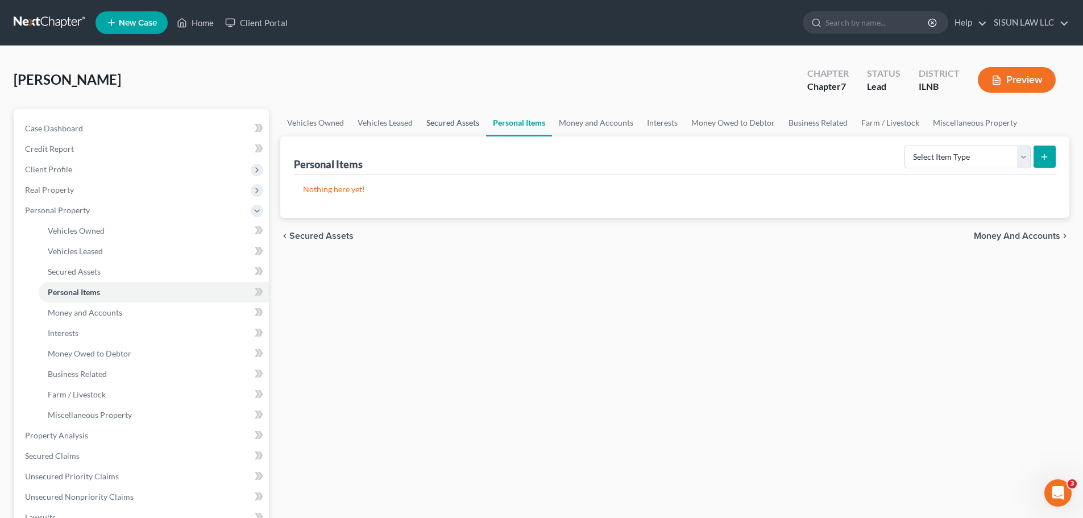
click at [440, 125] on link "Secured Assets" at bounding box center [453, 122] width 67 height 27
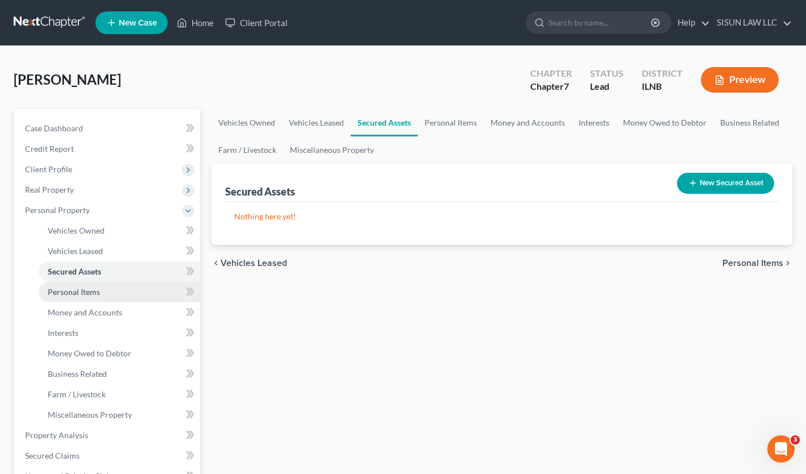
click at [80, 299] on link "Personal Items" at bounding box center [119, 292] width 161 height 20
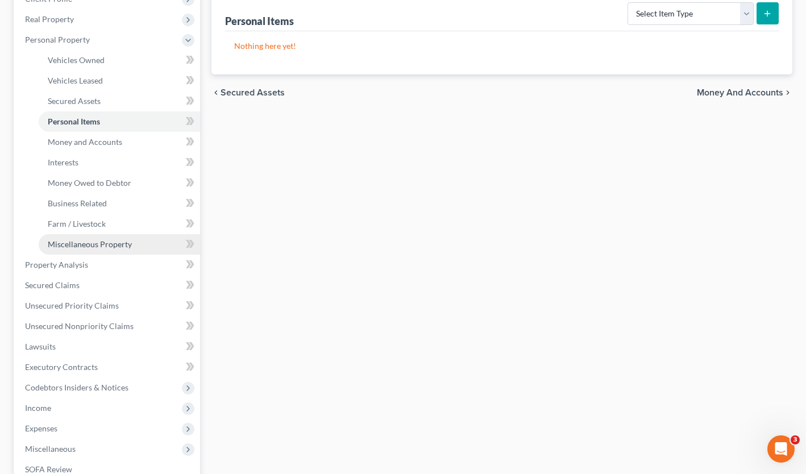
scroll to position [57, 0]
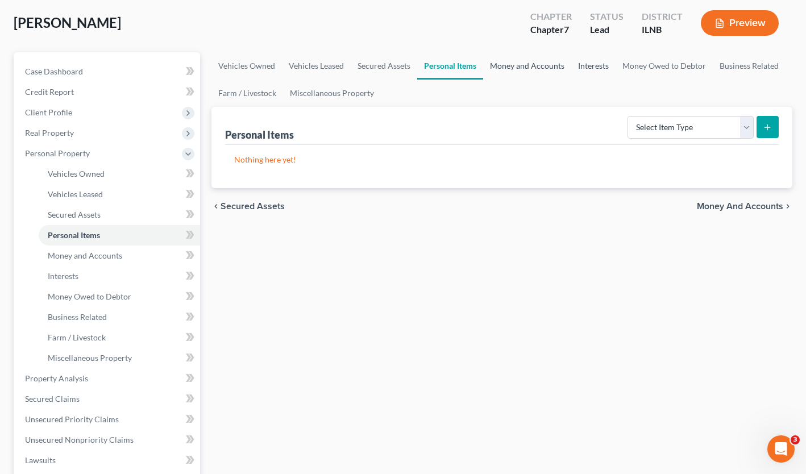
drag, startPoint x: 547, startPoint y: 61, endPoint x: 572, endPoint y: 83, distance: 33.1
click at [547, 61] on link "Money and Accounts" at bounding box center [527, 65] width 88 height 27
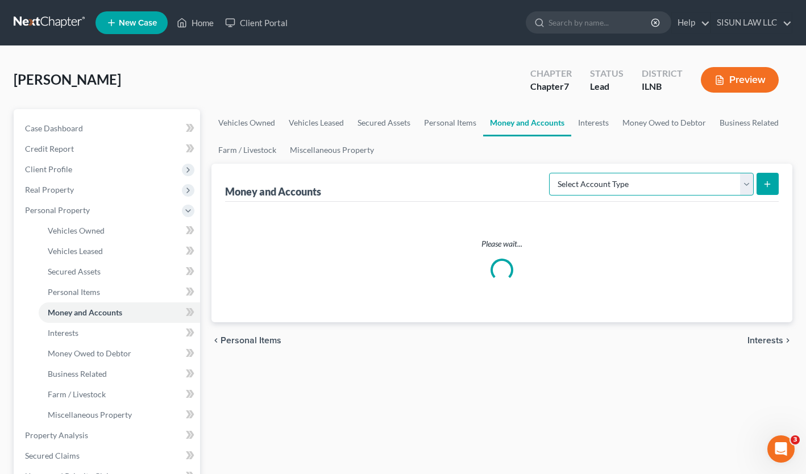
click at [655, 183] on select "Select Account Type Brokerage Cash on Hand Certificates of Deposit Checking Acc…" at bounding box center [651, 184] width 205 height 23
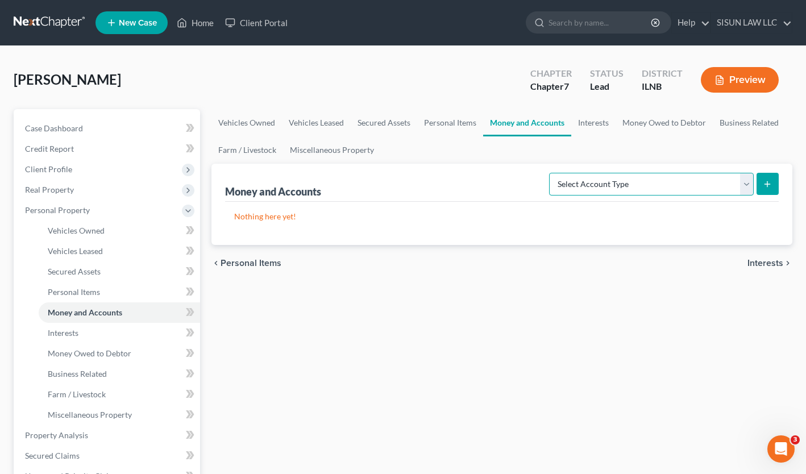
select select "cash_on_hand"
click at [552, 173] on select "Select Account Type Brokerage Cash on Hand Certificates of Deposit Checking Acc…" at bounding box center [651, 184] width 205 height 23
click at [774, 182] on button "submit" at bounding box center [768, 184] width 22 height 22
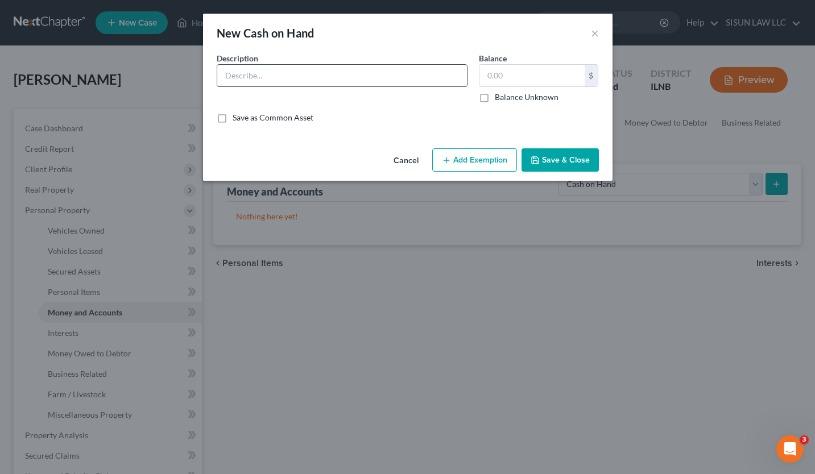
click at [400, 79] on input "text" at bounding box center [342, 76] width 250 height 22
type input "ㅊ"
type input "c"
type input "Cash"
drag, startPoint x: 396, startPoint y: 81, endPoint x: 553, endPoint y: 74, distance: 157.1
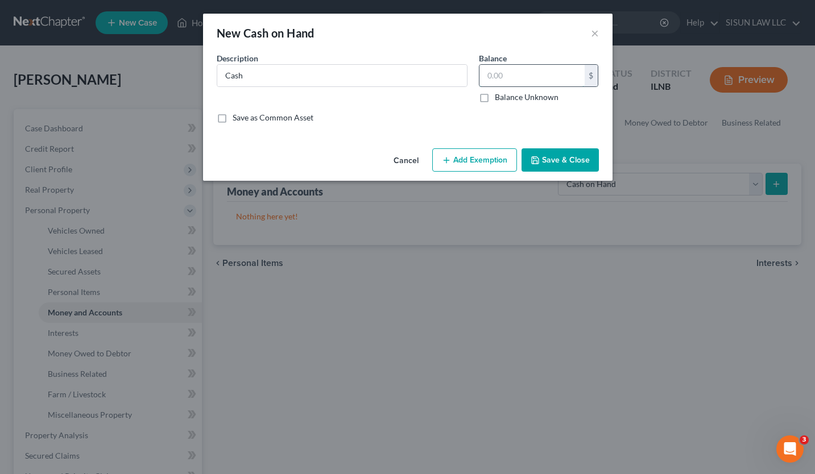
click at [553, 74] on input "text" at bounding box center [531, 76] width 105 height 22
type input "25"
click at [558, 156] on button "Save & Close" at bounding box center [559, 160] width 77 height 24
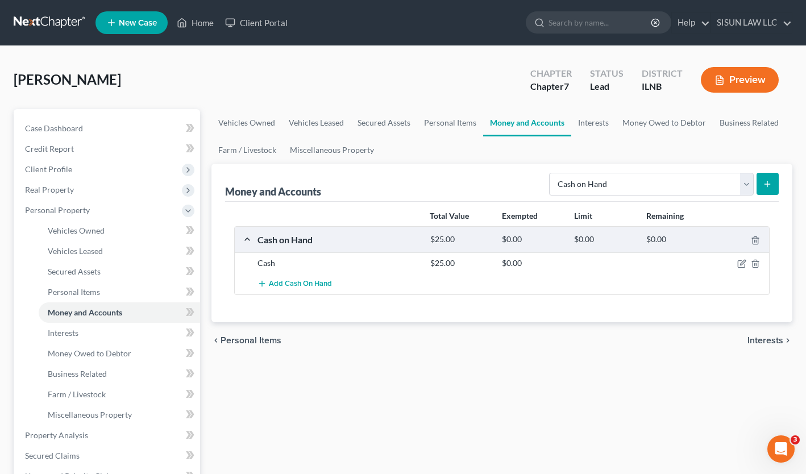
click at [762, 186] on button "submit" at bounding box center [768, 184] width 22 height 22
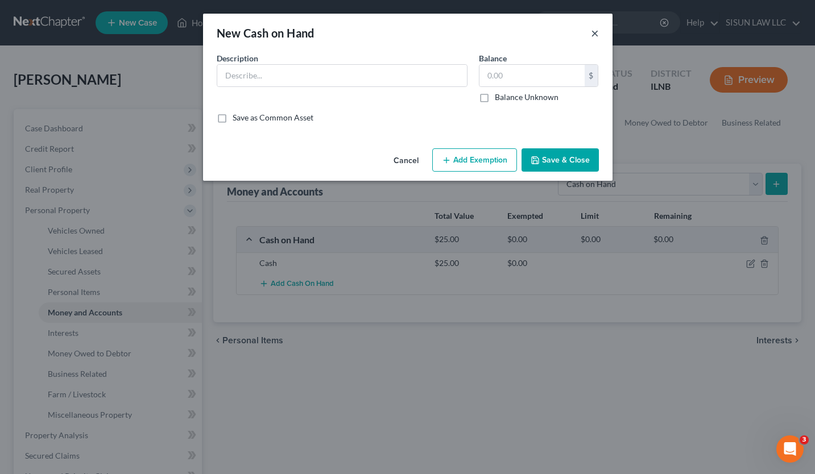
click at [594, 33] on button "×" at bounding box center [595, 33] width 8 height 14
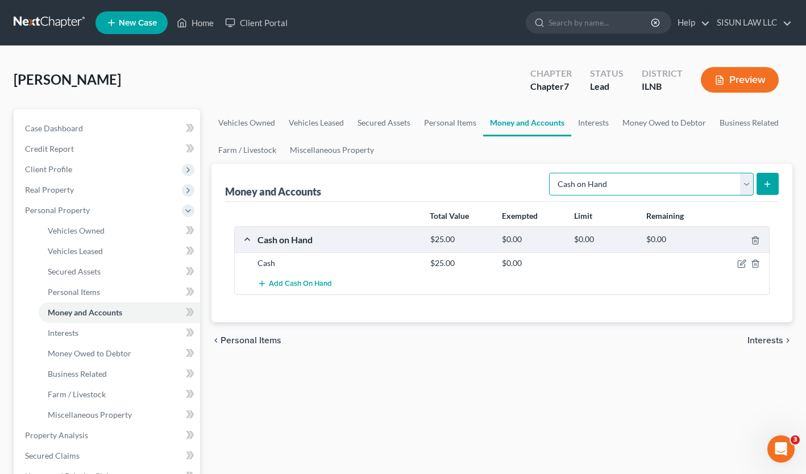
click at [606, 187] on select "Select Account Type Brokerage Cash on Hand Certificates of Deposit Checking Acc…" at bounding box center [651, 184] width 205 height 23
select select "checking"
click at [552, 173] on select "Select Account Type Brokerage Cash on Hand Certificates of Deposit Checking Acc…" at bounding box center [651, 184] width 205 height 23
click at [765, 183] on icon "submit" at bounding box center [767, 184] width 9 height 9
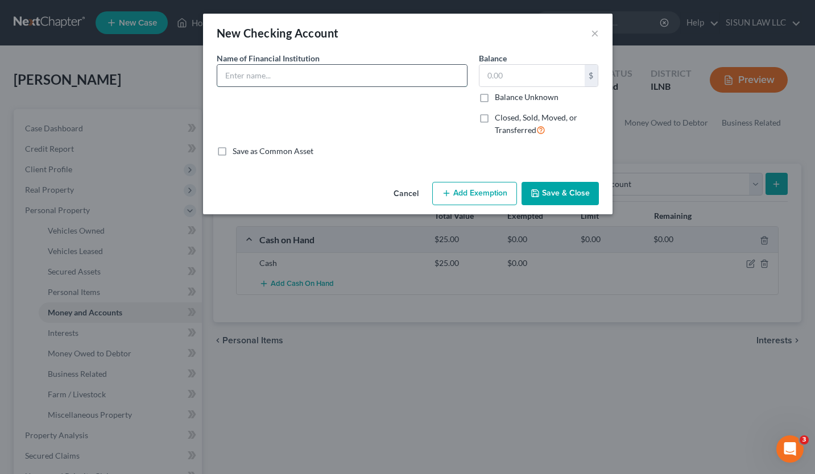
click at [305, 71] on input "text" at bounding box center [342, 76] width 250 height 22
type input "Rock Valley - last 3480"
click at [507, 78] on input "text" at bounding box center [531, 76] width 105 height 22
type input "300"
click at [578, 198] on button "Save & Close" at bounding box center [559, 194] width 77 height 24
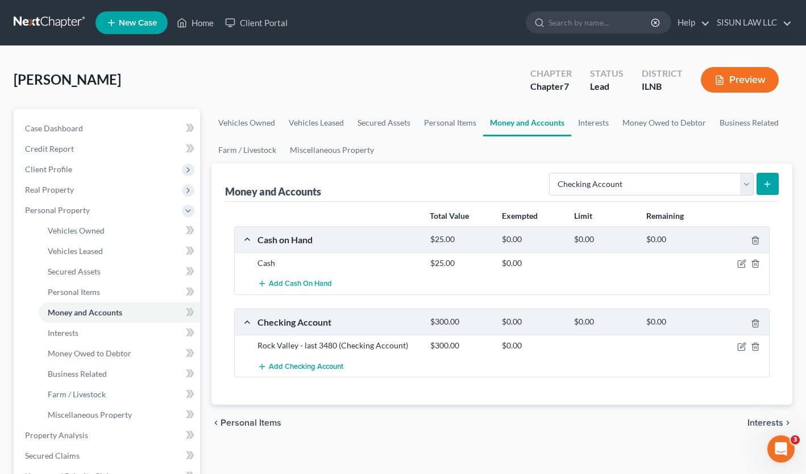
click at [491, 178] on div "Money and Accounts Select Account Type Brokerage Cash on Hand Certificates of D…" at bounding box center [502, 183] width 554 height 38
click at [592, 127] on link "Interests" at bounding box center [593, 122] width 44 height 27
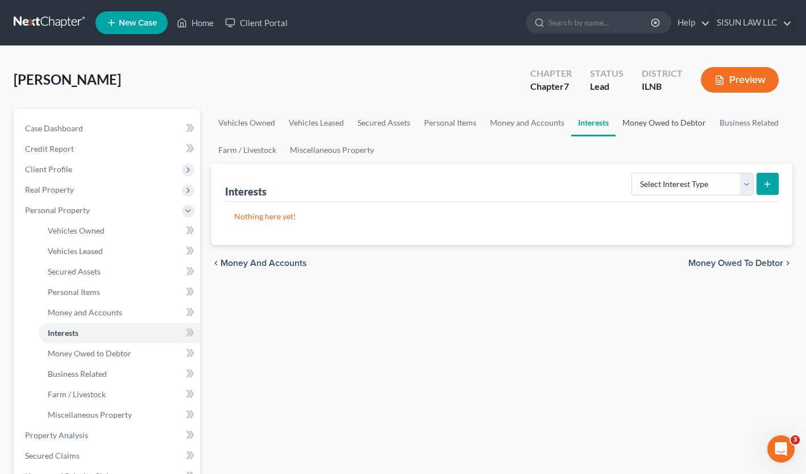
click at [645, 125] on link "Money Owed to Debtor" at bounding box center [664, 122] width 97 height 27
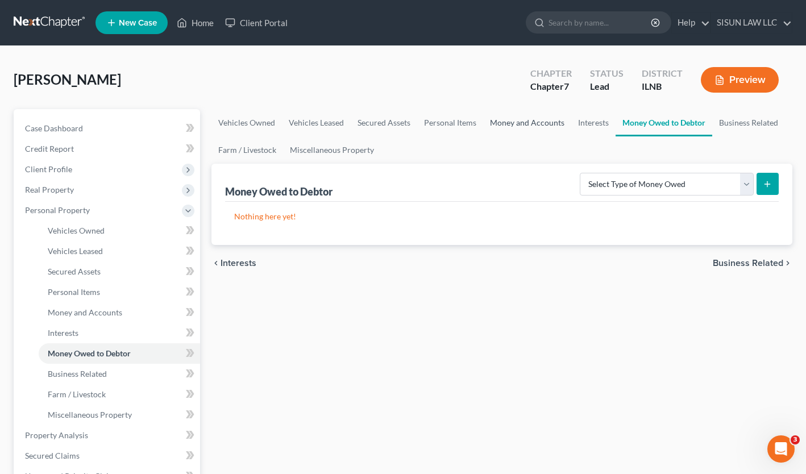
click at [511, 122] on link "Money and Accounts" at bounding box center [527, 122] width 88 height 27
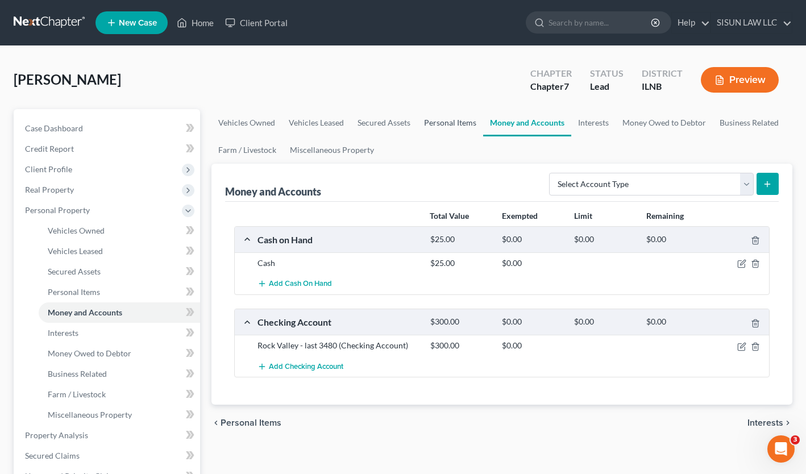
click at [458, 130] on link "Personal Items" at bounding box center [450, 122] width 66 height 27
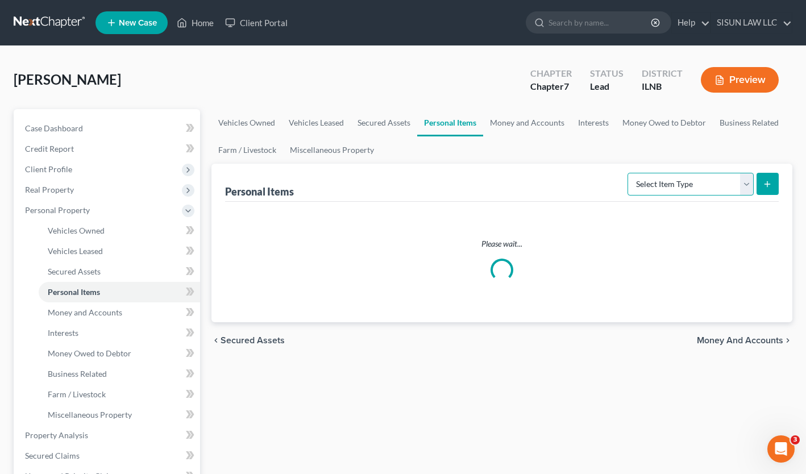
click at [686, 193] on select "Select Item Type Clothing Collectibles Of Value Electronics Firearms Household …" at bounding box center [691, 184] width 126 height 23
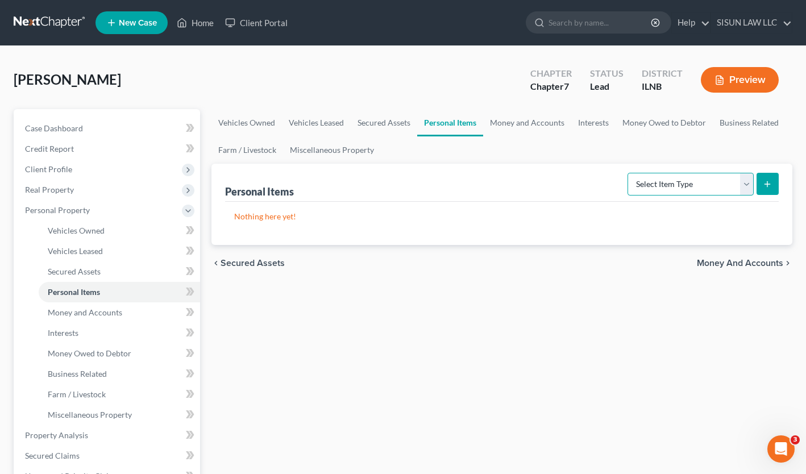
select select "clothing"
click at [629, 173] on select "Select Item Type Clothing Collectibles Of Value Electronics Firearms Household …" at bounding box center [691, 184] width 126 height 23
click at [772, 185] on icon "submit" at bounding box center [767, 184] width 9 height 9
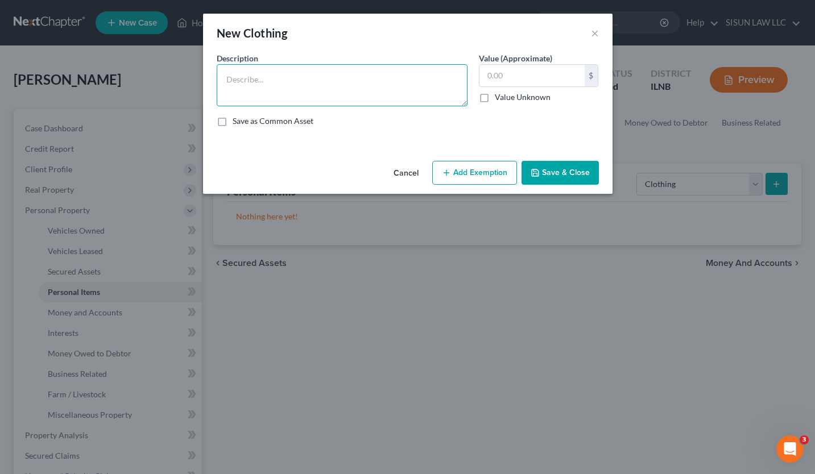
click at [295, 90] on textarea at bounding box center [342, 85] width 251 height 42
type textarea "Clothing"
click at [544, 74] on input "text" at bounding box center [531, 76] width 105 height 22
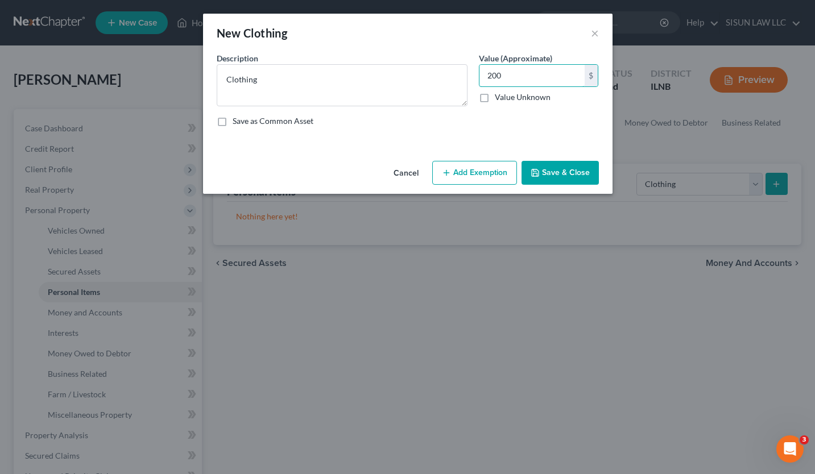
type input "200"
click at [487, 165] on button "Add Exemption" at bounding box center [474, 173] width 85 height 24
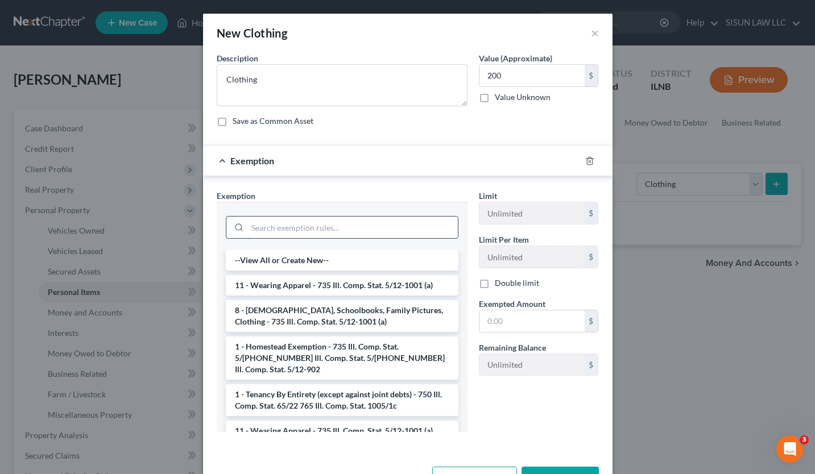
click at [262, 224] on input "search" at bounding box center [352, 228] width 210 height 22
click at [306, 284] on li "11 - Wearing Apparel - 735 Ill. Comp. Stat. 5/12-1001 (a)" at bounding box center [342, 285] width 233 height 20
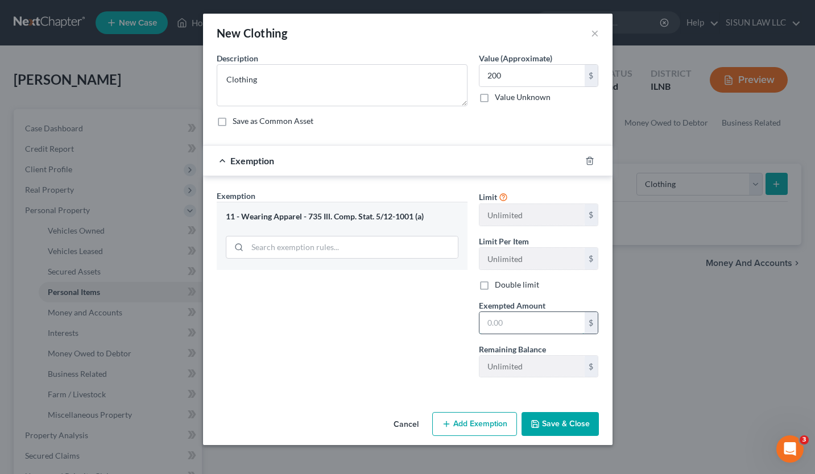
click at [526, 326] on input "text" at bounding box center [531, 323] width 105 height 22
type input "200"
click at [553, 433] on button "Save & Close" at bounding box center [559, 424] width 77 height 24
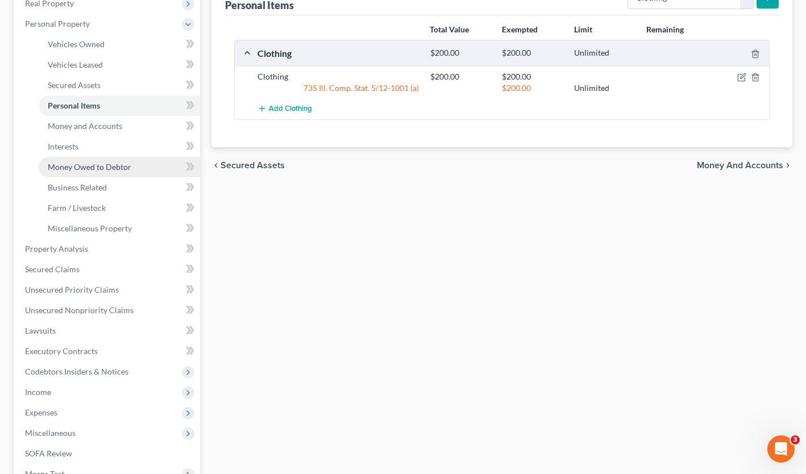
scroll to position [227, 0]
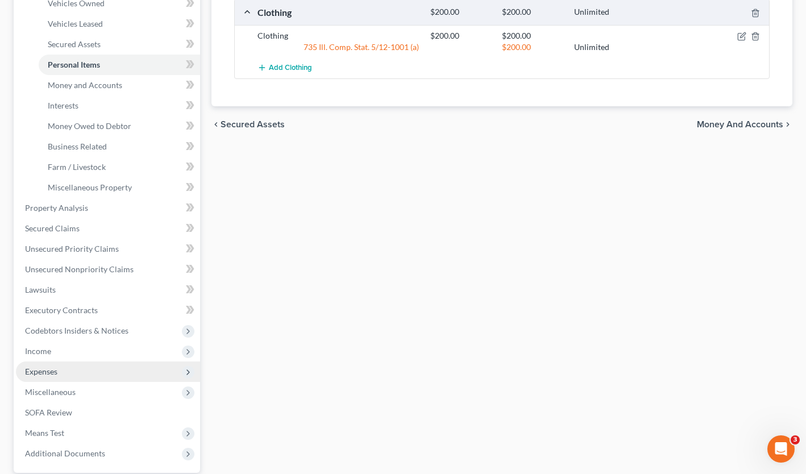
click at [68, 371] on span "Expenses" at bounding box center [108, 372] width 184 height 20
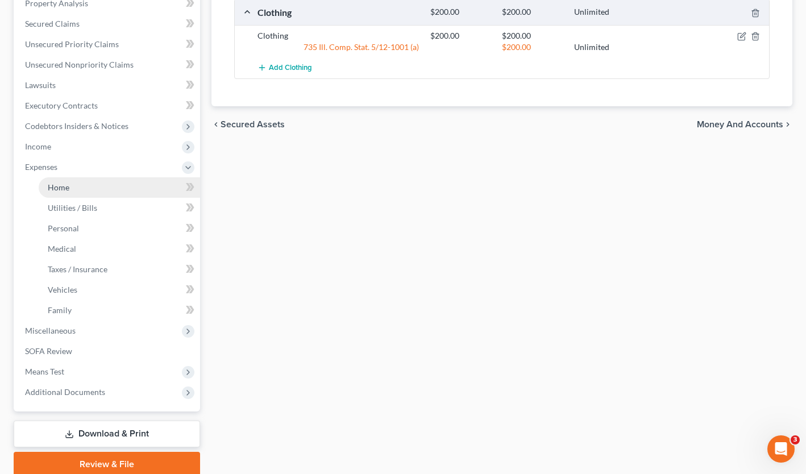
click at [90, 190] on link "Home" at bounding box center [119, 187] width 161 height 20
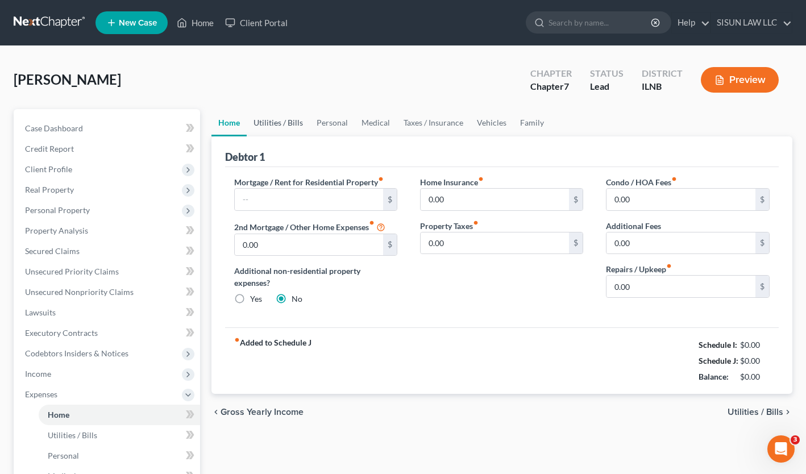
click at [293, 127] on link "Utilities / Bills" at bounding box center [278, 122] width 63 height 27
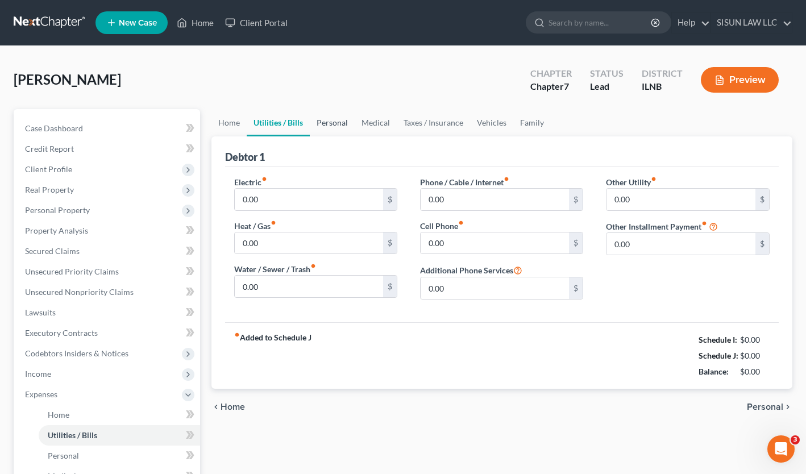
click at [325, 121] on link "Personal" at bounding box center [332, 122] width 45 height 27
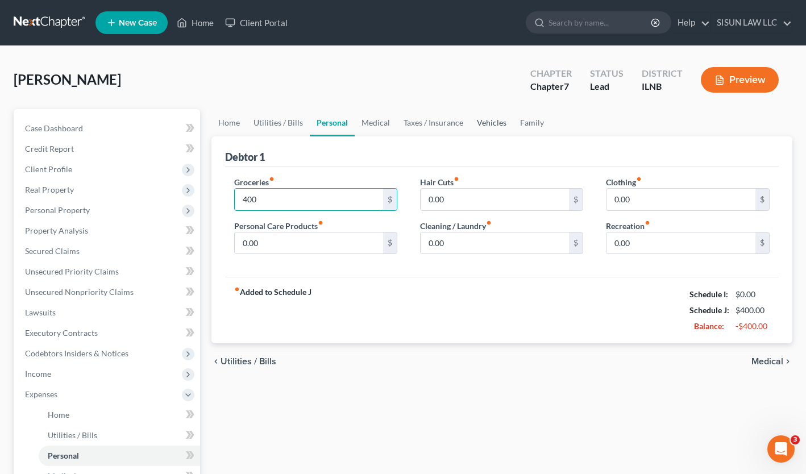
type input "400"
click at [487, 125] on link "Vehicles" at bounding box center [491, 122] width 43 height 27
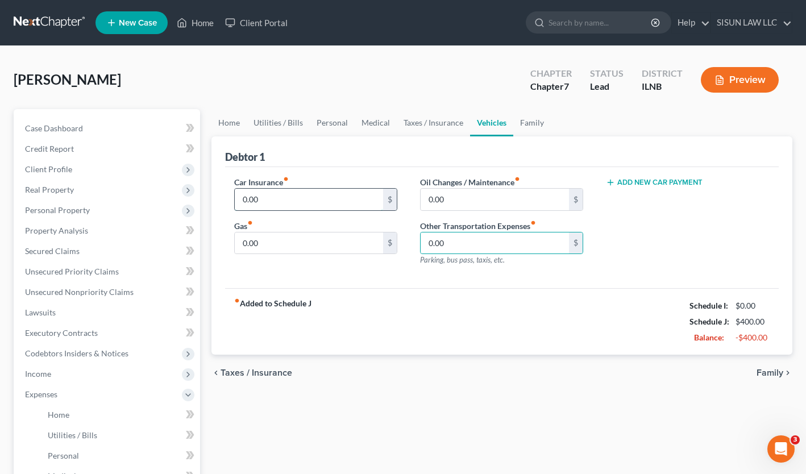
click at [338, 208] on input "0.00" at bounding box center [309, 200] width 149 height 22
click at [337, 208] on input "0.00" at bounding box center [309, 200] width 149 height 22
type input "113"
click at [268, 241] on input "0.00" at bounding box center [309, 244] width 149 height 22
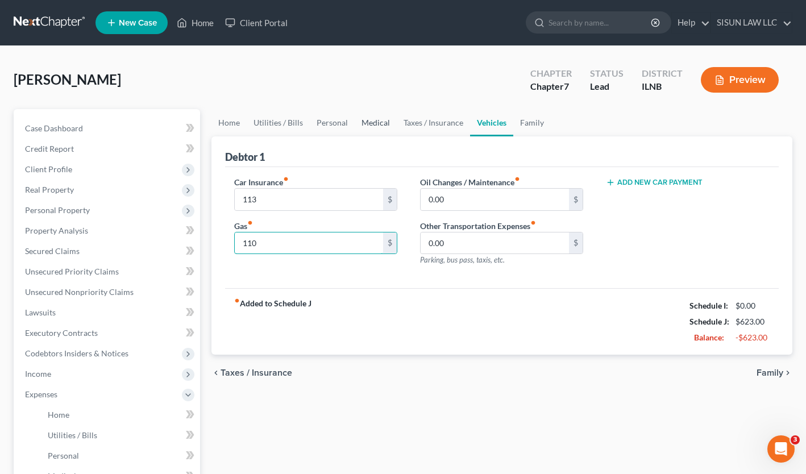
type input "110"
click at [374, 127] on link "Medical" at bounding box center [376, 122] width 42 height 27
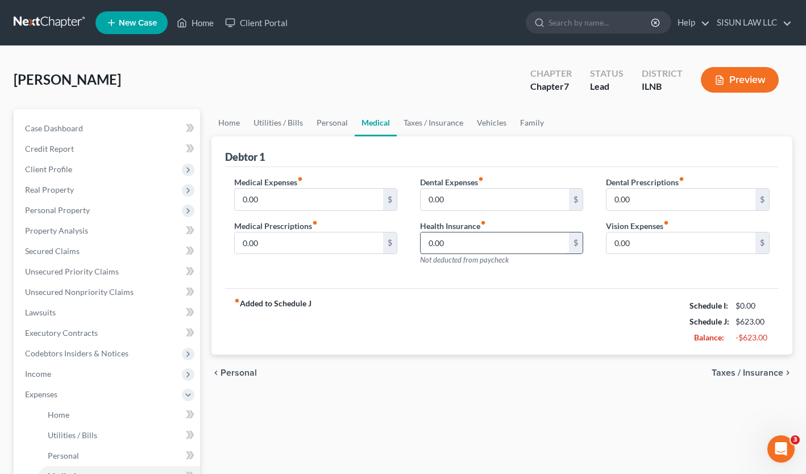
click at [482, 235] on input "0.00" at bounding box center [495, 244] width 149 height 22
type input "189"
click at [447, 129] on link "Taxes / Insurance" at bounding box center [433, 122] width 73 height 27
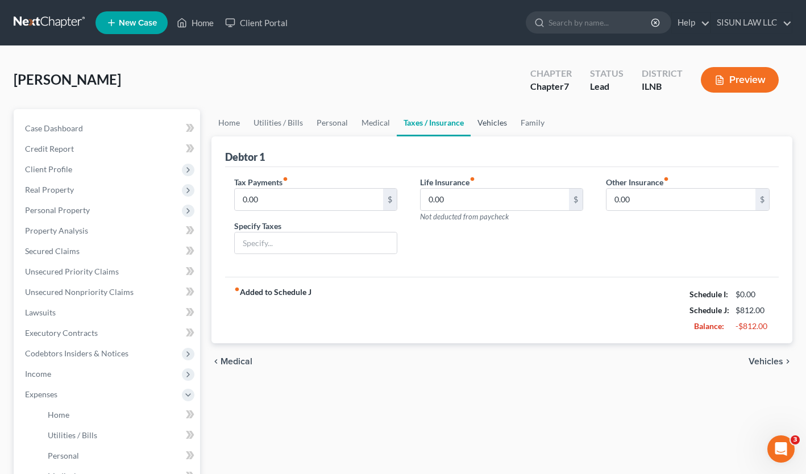
click at [496, 123] on link "Vehicles" at bounding box center [492, 122] width 43 height 27
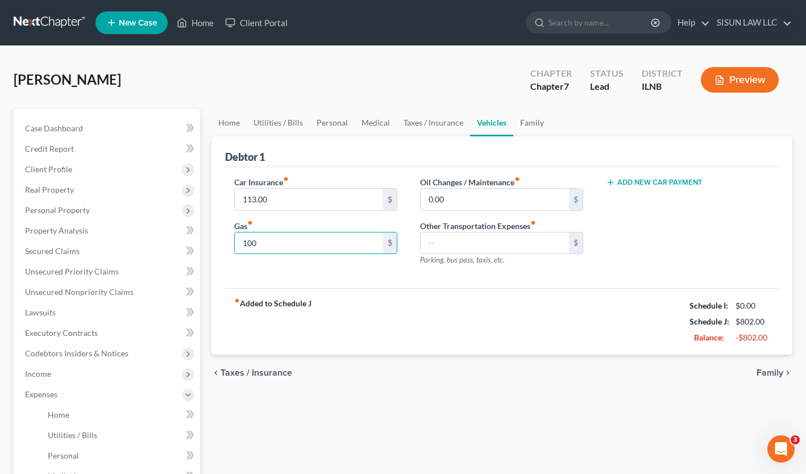
type input "100"
click at [479, 256] on span "Parking, bus pass, taxis, etc." at bounding box center [462, 259] width 85 height 9
click at [491, 245] on input "text" at bounding box center [495, 244] width 149 height 22
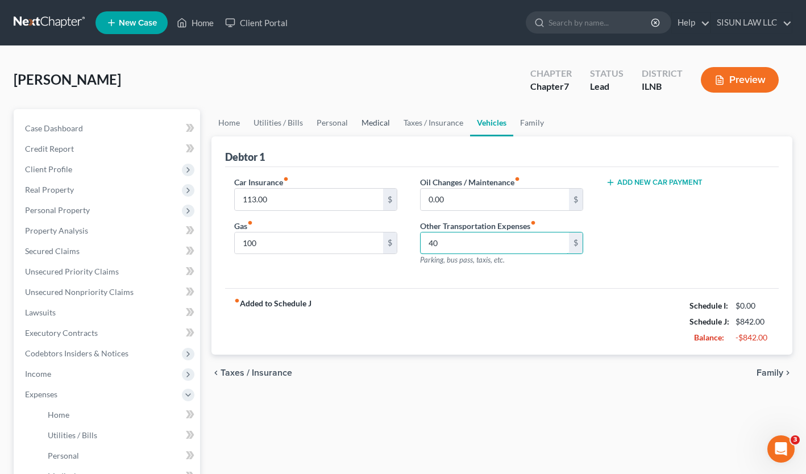
type input "40"
click at [374, 125] on link "Medical" at bounding box center [376, 122] width 42 height 27
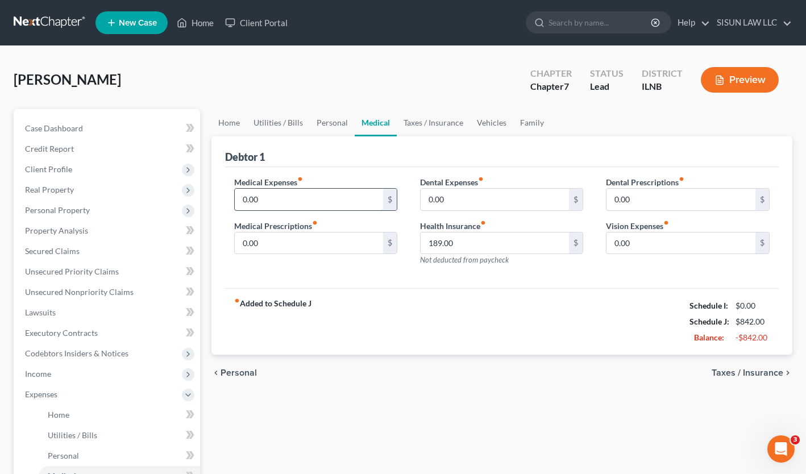
click at [280, 200] on input "0.00" at bounding box center [309, 200] width 149 height 22
type input "40"
click at [364, 330] on div "fiber_manual_record Added to Schedule J Schedule I: $0.00 Schedule J: $882.00 B…" at bounding box center [502, 321] width 554 height 67
drag, startPoint x: 293, startPoint y: 123, endPoint x: 296, endPoint y: 129, distance: 6.9
click at [293, 123] on link "Utilities / Bills" at bounding box center [278, 122] width 63 height 27
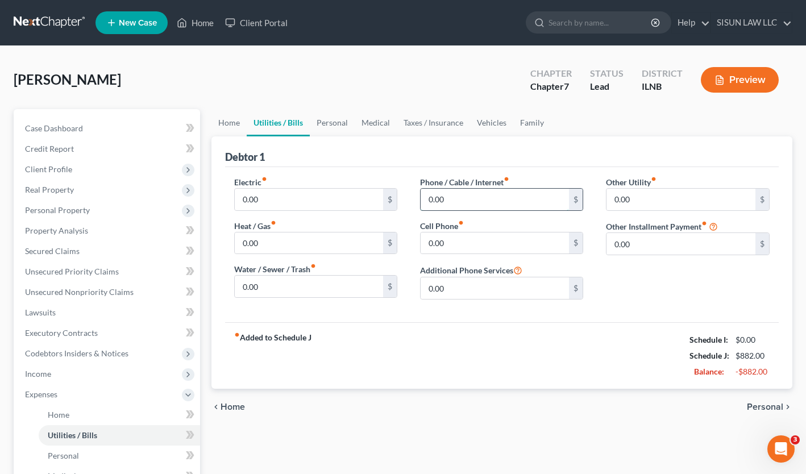
click at [511, 201] on input "0.00" at bounding box center [495, 200] width 149 height 22
click at [495, 251] on input "0.00" at bounding box center [495, 244] width 149 height 22
click at [494, 234] on input "200" at bounding box center [495, 244] width 149 height 22
type input "200"
click at [331, 117] on link "Personal" at bounding box center [332, 122] width 45 height 27
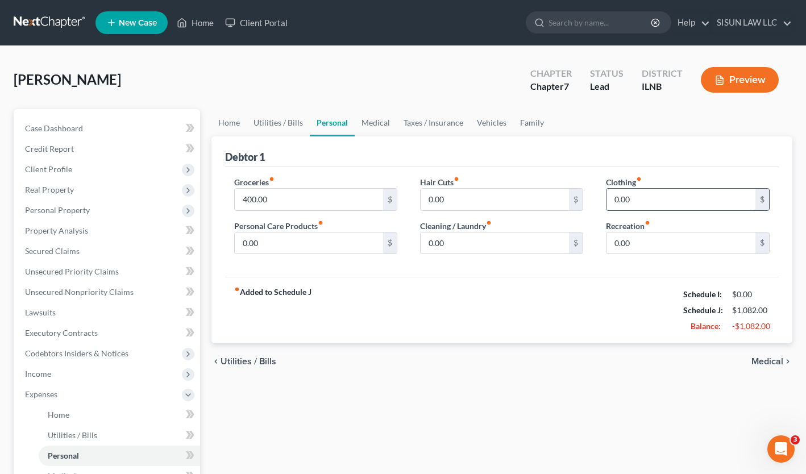
click at [669, 205] on input "0.00" at bounding box center [681, 200] width 149 height 22
drag, startPoint x: 669, startPoint y: 204, endPoint x: 652, endPoint y: 151, distance: 55.6
click at [653, 151] on div "Debtor 1" at bounding box center [502, 151] width 554 height 31
click at [100, 209] on span "Personal Property" at bounding box center [108, 210] width 184 height 20
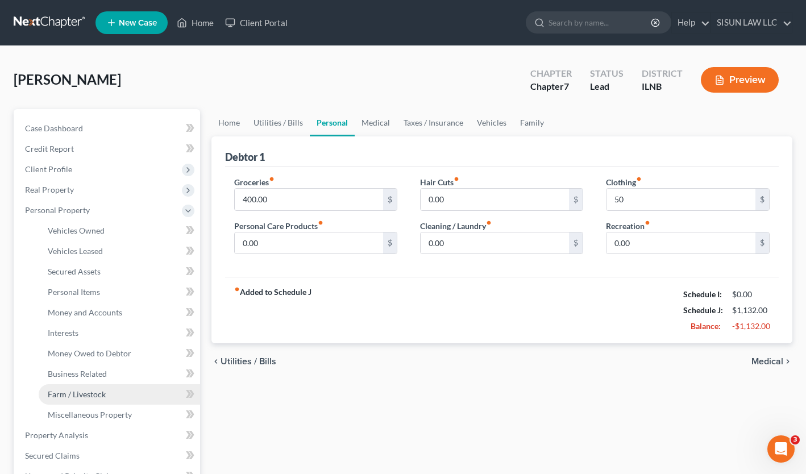
click at [139, 394] on link "Farm / Livestock" at bounding box center [119, 394] width 161 height 20
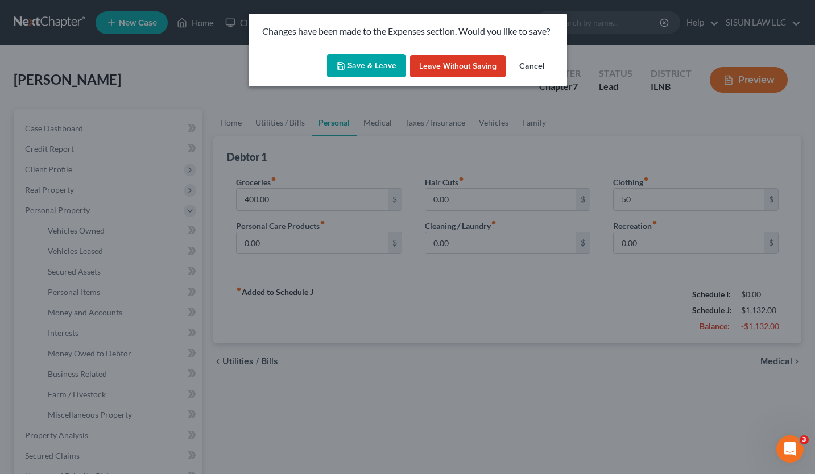
click at [361, 64] on button "Save & Leave" at bounding box center [366, 66] width 78 height 24
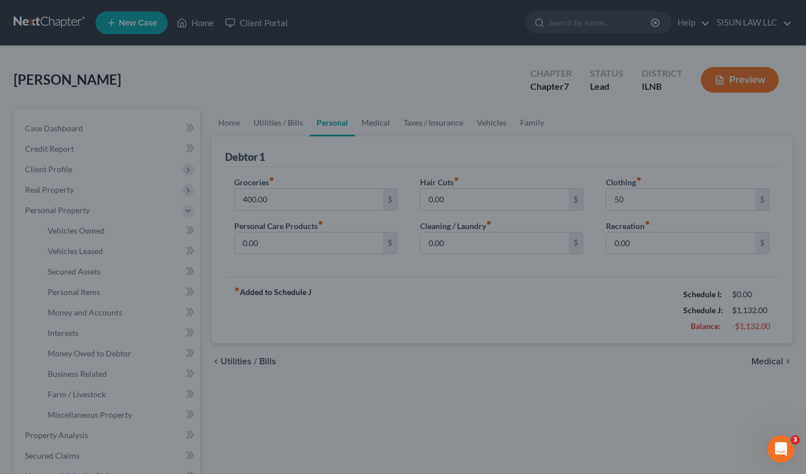
type input "50.00"
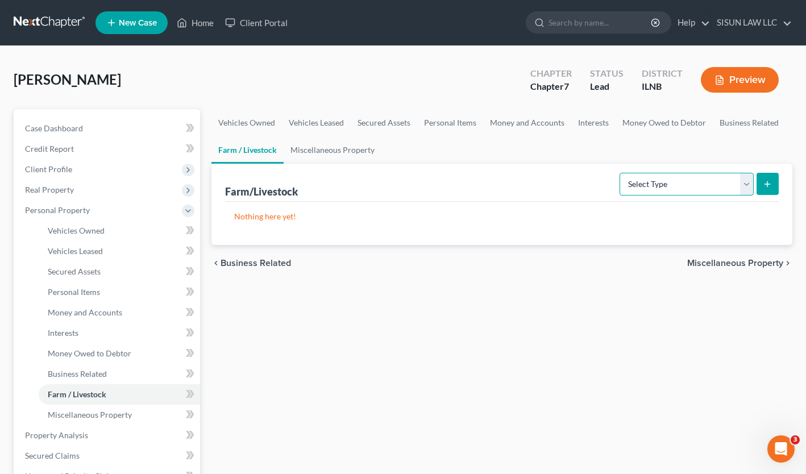
click at [682, 187] on select "Select Type Animals & Livestock Crops: Growing or Harvested Farming Equipment F…" at bounding box center [687, 184] width 134 height 23
click at [283, 151] on link "Farm / Livestock" at bounding box center [248, 149] width 72 height 27
click at [308, 151] on link "Miscellaneous Property" at bounding box center [333, 149] width 98 height 27
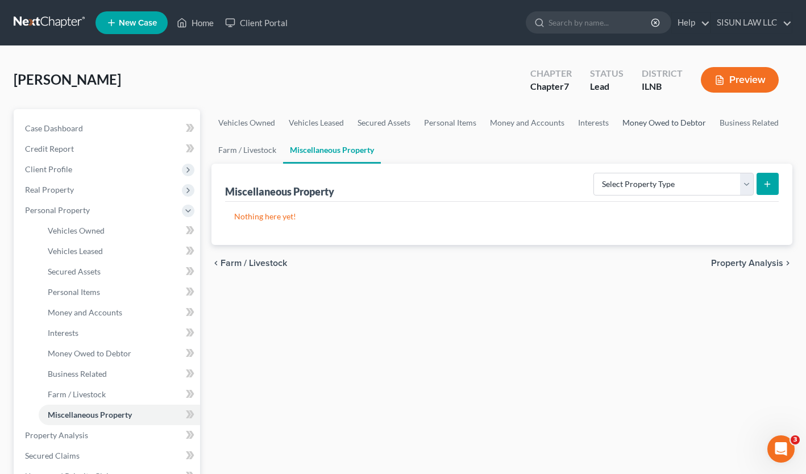
click at [648, 123] on link "Money Owed to Debtor" at bounding box center [664, 122] width 97 height 27
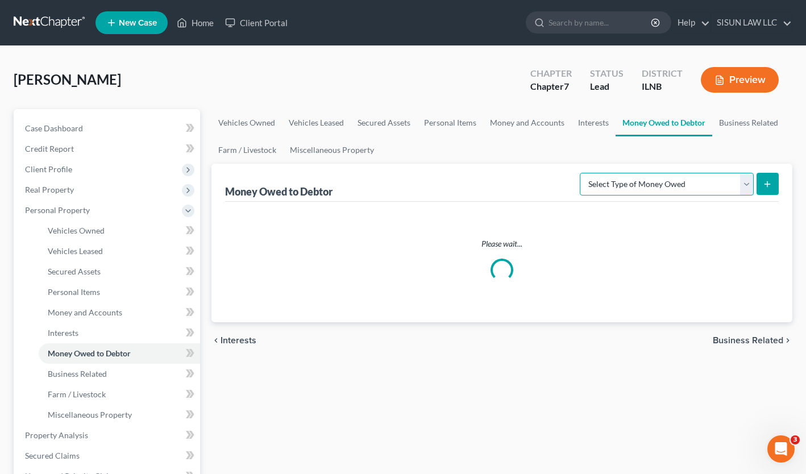
click at [670, 192] on select "Select Type of Money Owed Accounts Receivable Alimony Child Support Claims Agai…" at bounding box center [667, 184] width 174 height 23
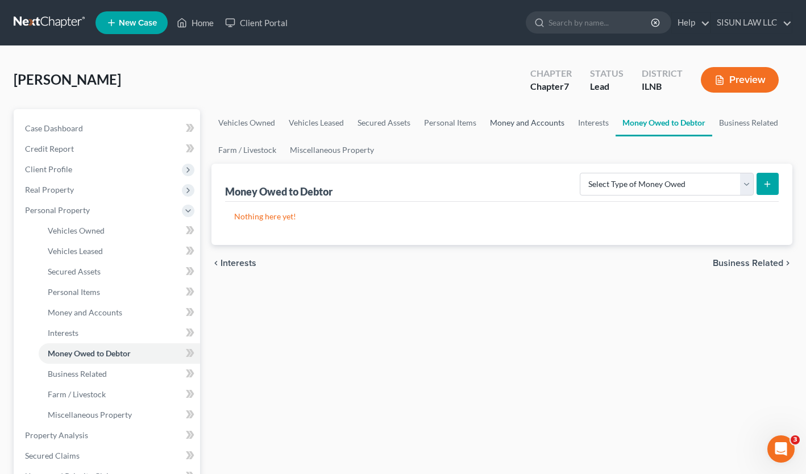
click at [536, 115] on link "Money and Accounts" at bounding box center [527, 122] width 88 height 27
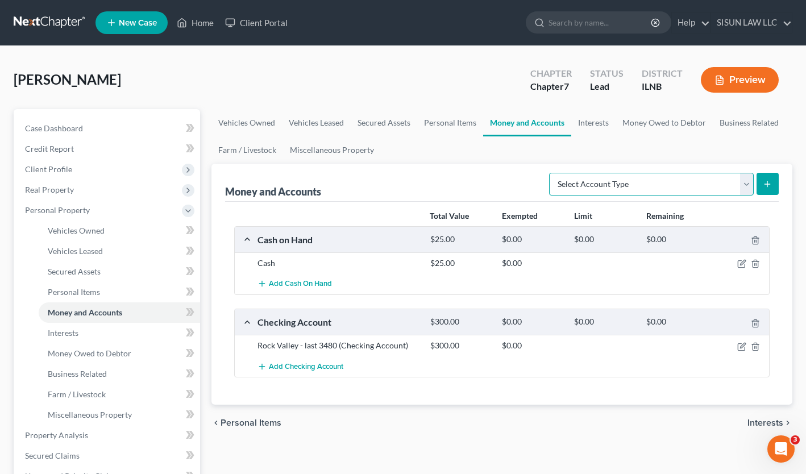
click at [593, 179] on select "Select Account Type Brokerage Cash on Hand Certificates of Deposit Checking Acc…" at bounding box center [651, 184] width 205 height 23
click at [579, 118] on link "Interests" at bounding box center [593, 122] width 44 height 27
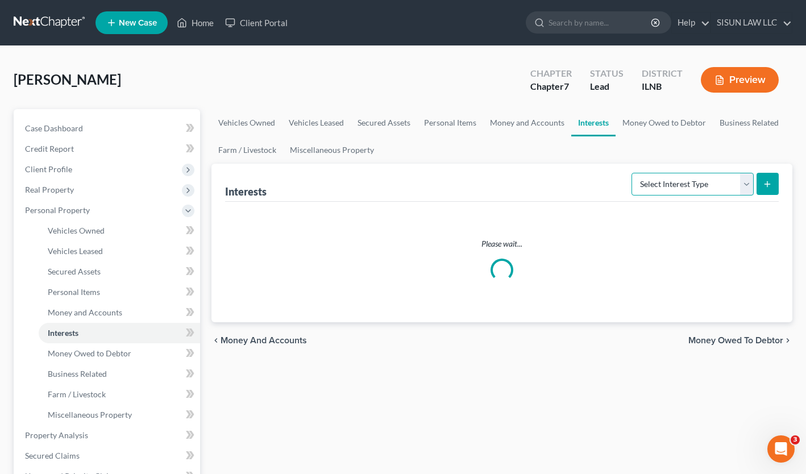
click at [680, 186] on select "Select Interest Type 401K Annuity Bond Education IRA Government Bond Government…" at bounding box center [693, 184] width 122 height 23
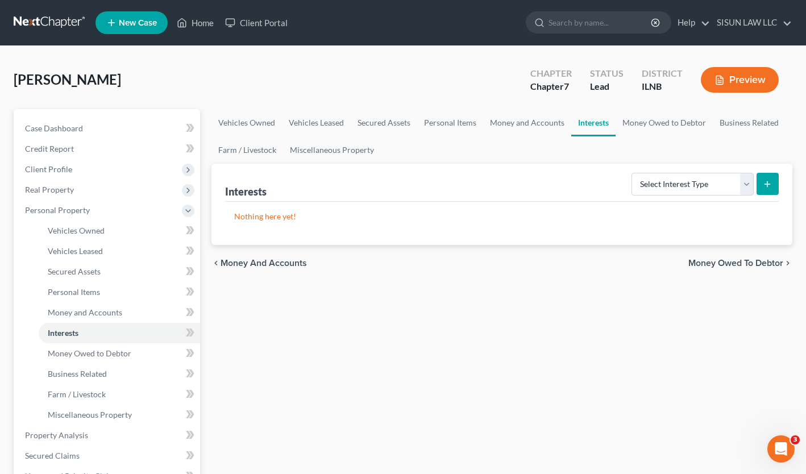
click at [483, 407] on div "Vehicles Owned Vehicles Leased Secured Assets Personal Items Money and Accounts…" at bounding box center [502, 437] width 593 height 657
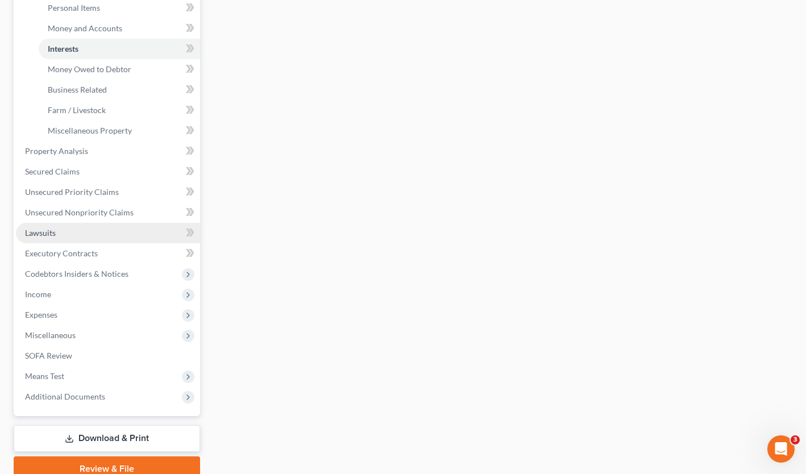
click at [55, 229] on span "Lawsuits" at bounding box center [40, 233] width 31 height 10
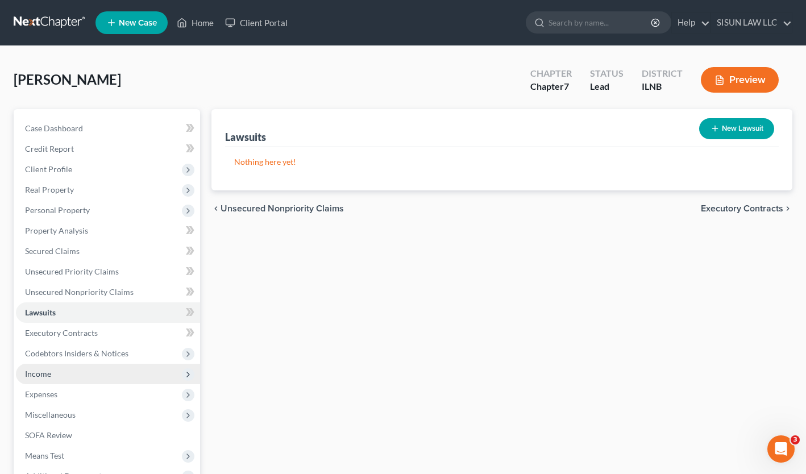
click at [70, 373] on span "Income" at bounding box center [108, 374] width 184 height 20
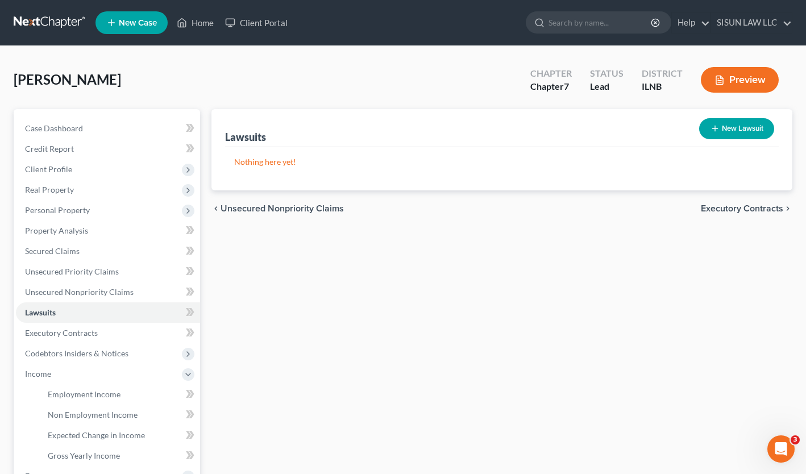
click at [747, 123] on button "New Lawsuit" at bounding box center [736, 128] width 75 height 21
select select "0"
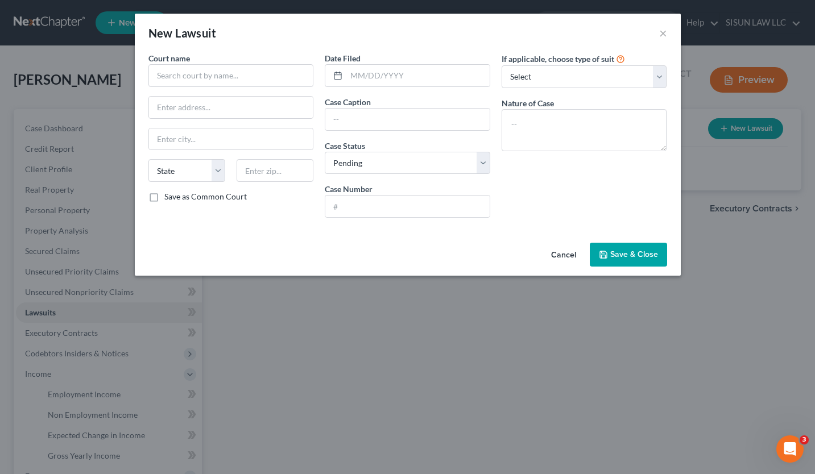
click at [564, 259] on button "Cancel" at bounding box center [563, 255] width 43 height 23
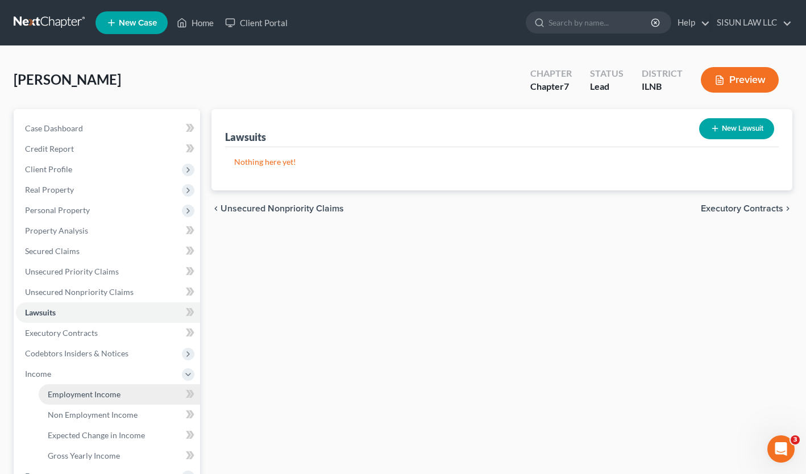
click at [102, 391] on span "Employment Income" at bounding box center [84, 395] width 73 height 10
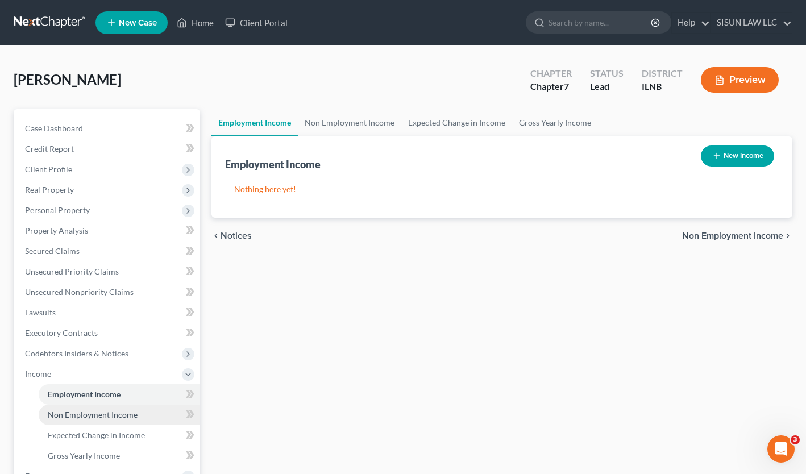
click at [100, 411] on span "Non Employment Income" at bounding box center [93, 415] width 90 height 10
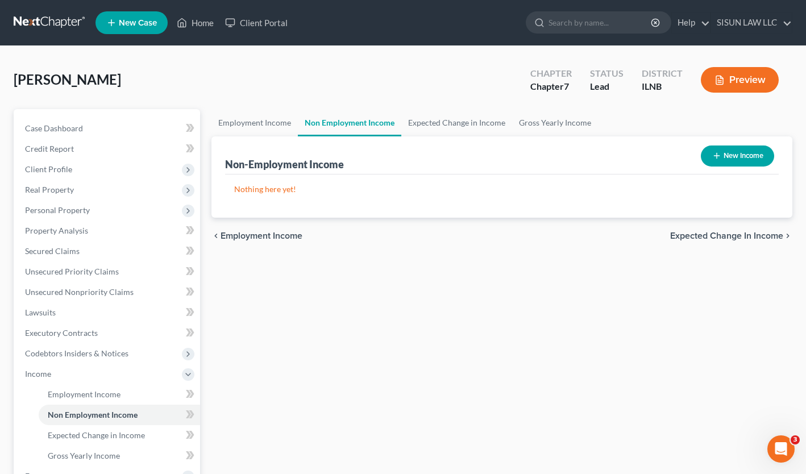
click at [743, 157] on button "New Income" at bounding box center [737, 156] width 73 height 21
select select "0"
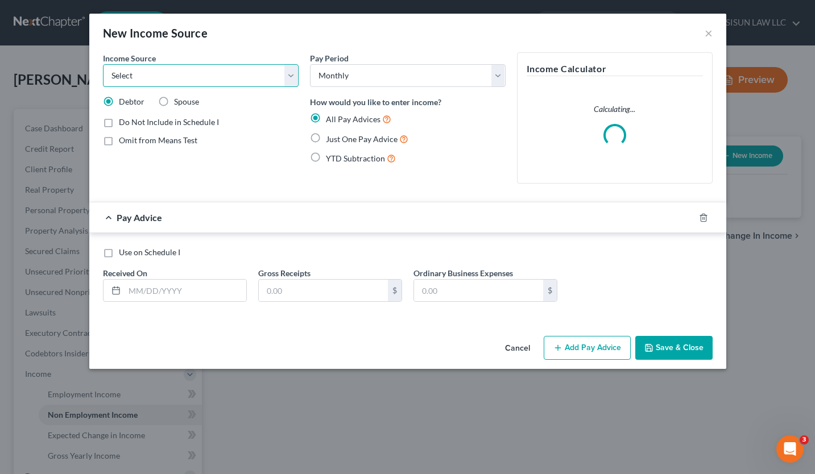
click at [234, 84] on select "Select Unemployment Disability (from employer) Pension Retirement Social Securi…" at bounding box center [201, 75] width 196 height 23
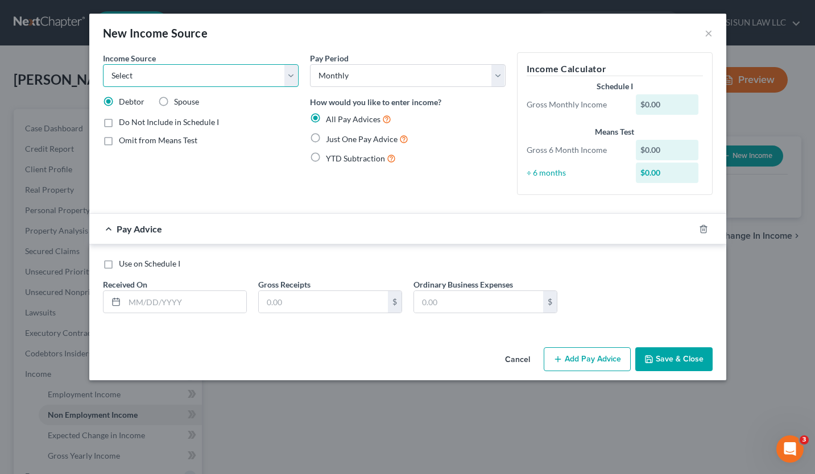
select select "4"
click at [103, 64] on select "Select Unemployment Disability (from employer) Pension Retirement Social Securi…" at bounding box center [201, 75] width 196 height 23
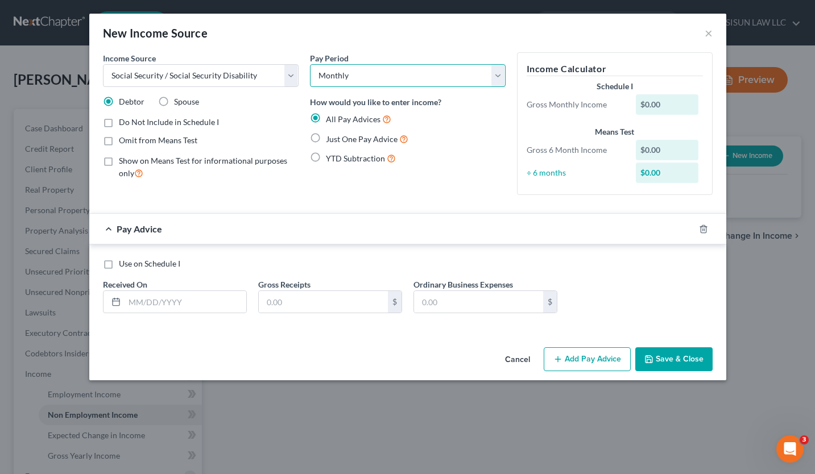
click at [359, 71] on select "Select Monthly Twice Monthly Every Other Week Weekly" at bounding box center [408, 75] width 196 height 23
click at [359, 135] on span "Just One Pay Advice" at bounding box center [362, 139] width 72 height 10
click at [338, 135] on input "Just One Pay Advice" at bounding box center [333, 135] width 7 height 7
radio input "true"
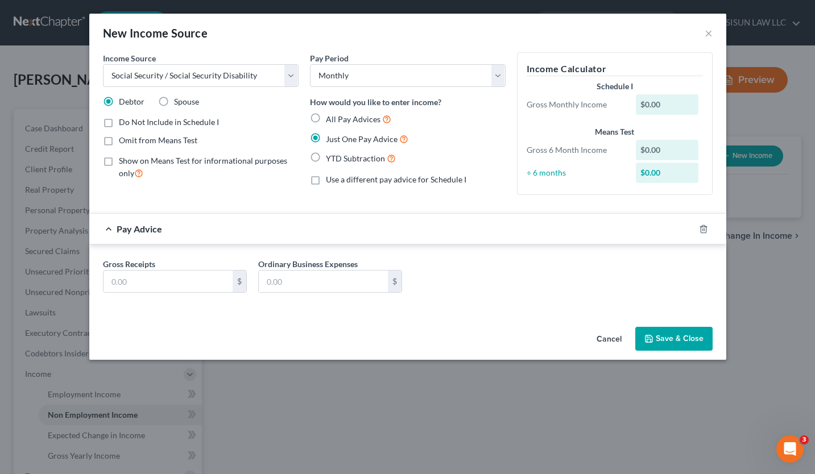
click at [345, 158] on span "YTD Subtraction" at bounding box center [355, 159] width 59 height 10
click at [338, 158] on input "YTD Subtraction" at bounding box center [333, 155] width 7 height 7
radio input "true"
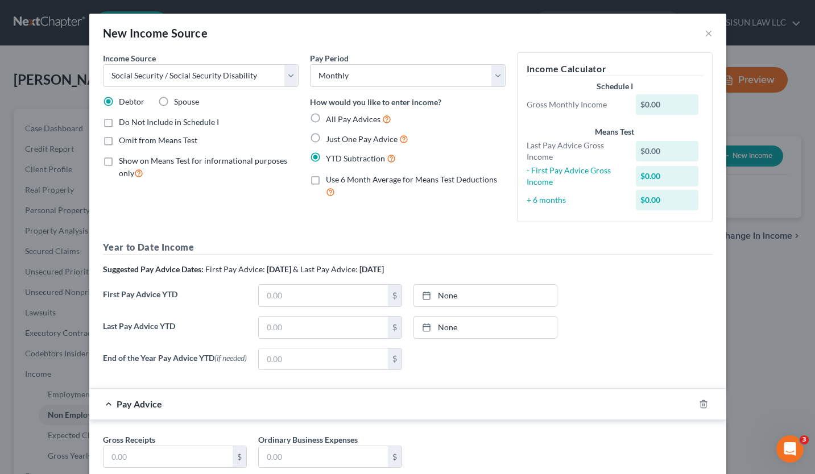
click at [345, 116] on span "All Pay Advices" at bounding box center [353, 119] width 55 height 10
click at [338, 116] on input "All Pay Advices" at bounding box center [333, 116] width 7 height 7
radio input "true"
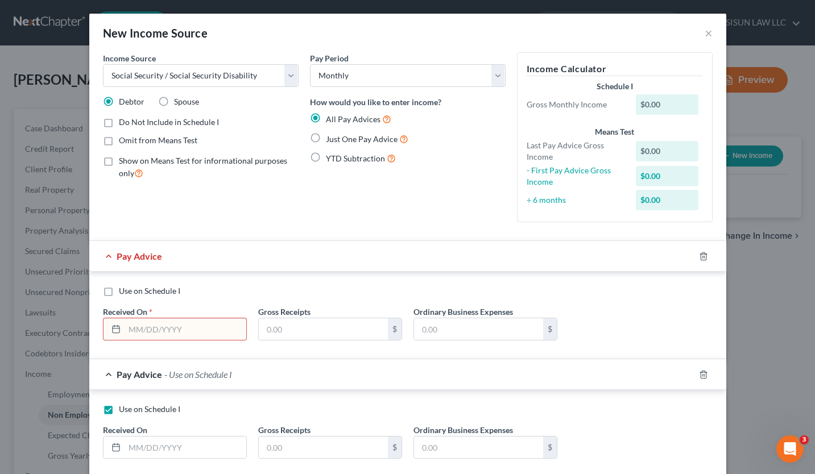
click at [343, 142] on span "Just One Pay Advice" at bounding box center [362, 139] width 72 height 10
click at [338, 140] on input "Just One Pay Advice" at bounding box center [333, 135] width 7 height 7
radio input "true"
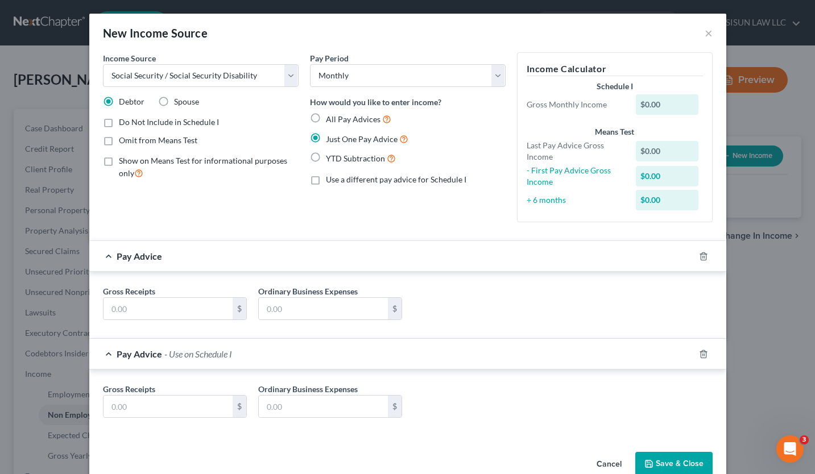
click at [143, 249] on div "Pay Advice" at bounding box center [391, 256] width 605 height 30
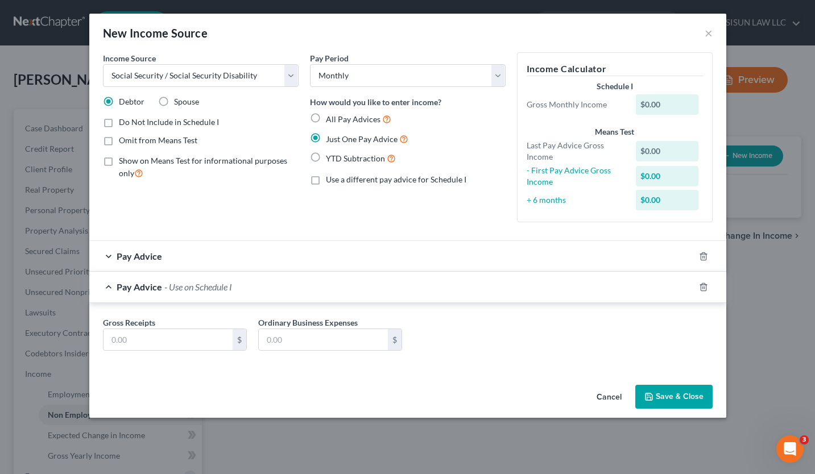
click at [550, 260] on div "Pay Advice" at bounding box center [391, 256] width 605 height 30
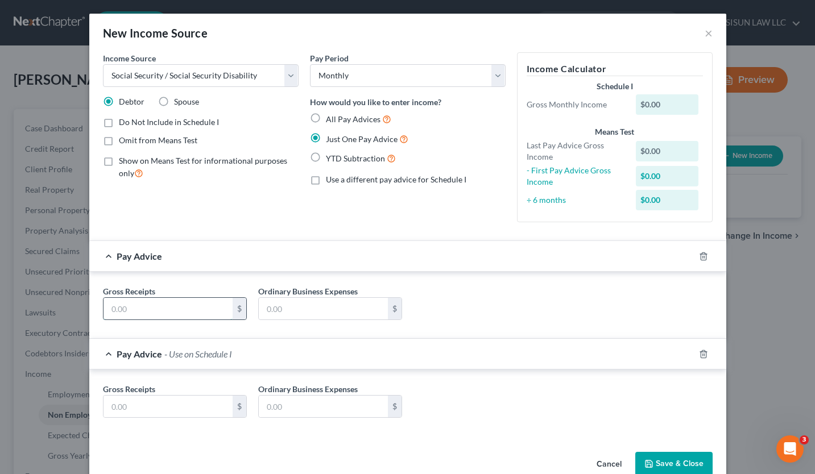
click at [136, 304] on input "text" at bounding box center [167, 309] width 129 height 22
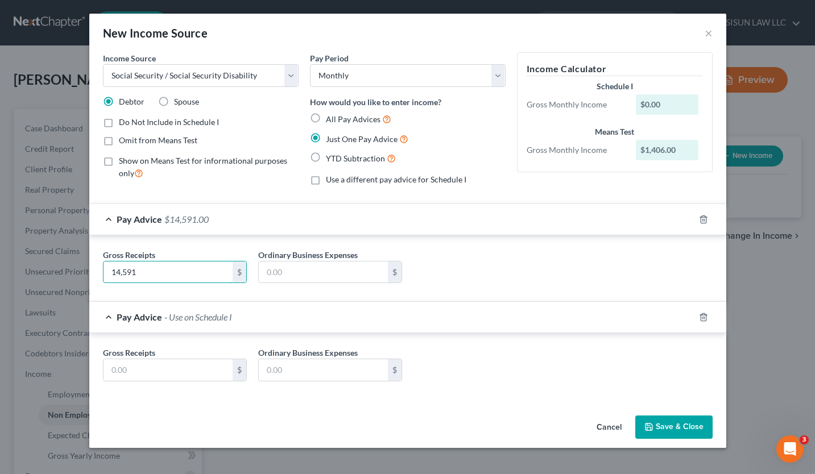
drag, startPoint x: 159, startPoint y: 268, endPoint x: 63, endPoint y: 263, distance: 96.8
click at [63, 263] on div "New Income Source × Income Source * Select Unemployment Disability (from employ…" at bounding box center [407, 237] width 815 height 474
type input "1,591"
click at [593, 295] on div "Gross Receipts 1,591 $ Ordinary Business Expenses $" at bounding box center [407, 268] width 637 height 67
click at [113, 316] on div "Pay Advice - Use on Schedule I" at bounding box center [391, 317] width 605 height 30
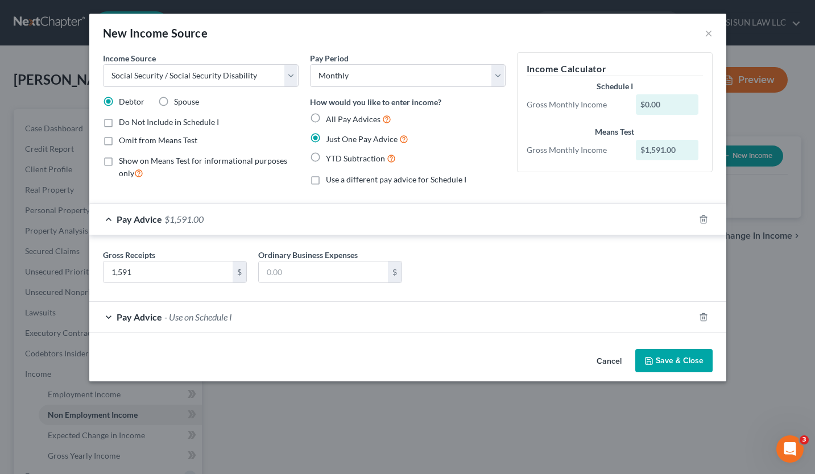
click at [138, 322] on span "Pay Advice" at bounding box center [139, 317] width 45 height 11
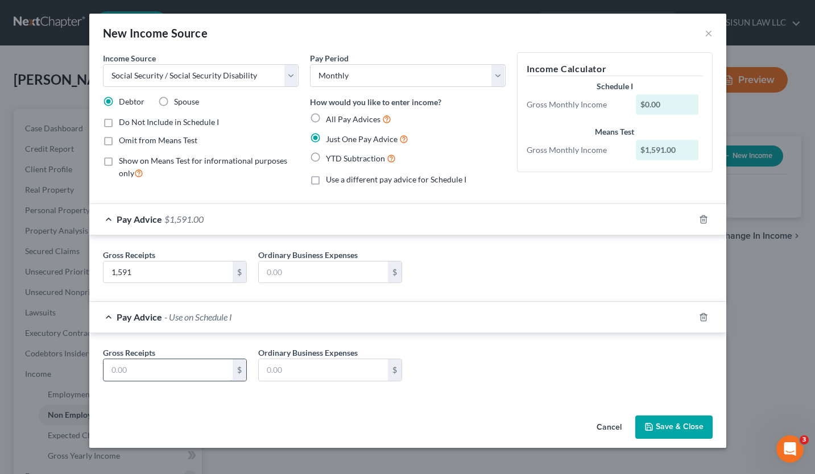
click at [135, 363] on input "text" at bounding box center [167, 370] width 129 height 22
type input "1,406"
click at [689, 427] on button "Save & Close" at bounding box center [673, 428] width 77 height 24
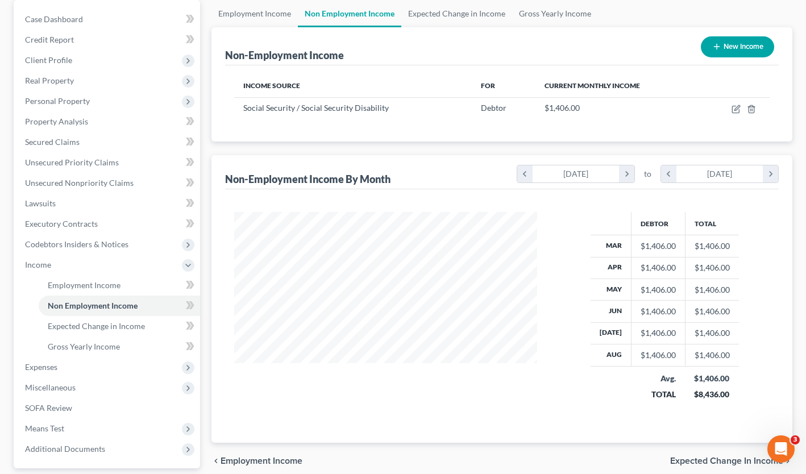
scroll to position [114, 0]
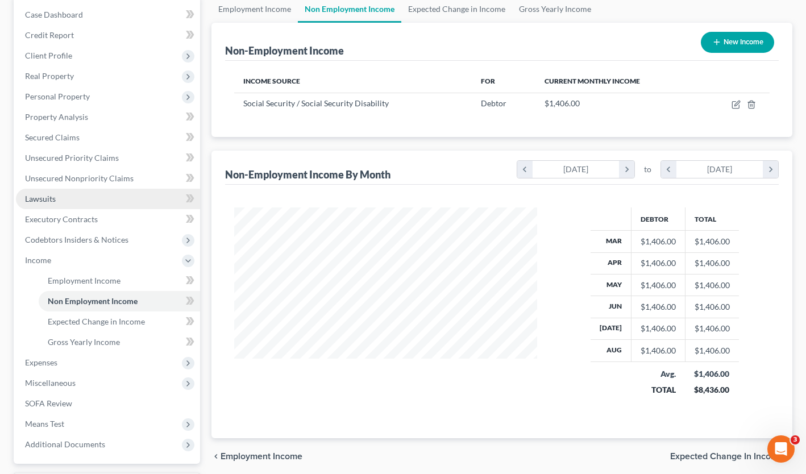
click at [102, 192] on link "Lawsuits" at bounding box center [108, 199] width 184 height 20
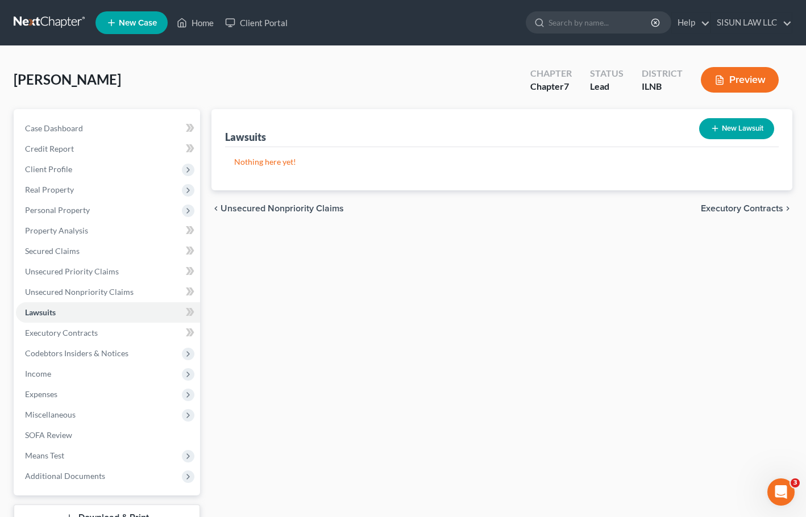
click at [760, 128] on button "New Lawsuit" at bounding box center [736, 128] width 75 height 21
select select "0"
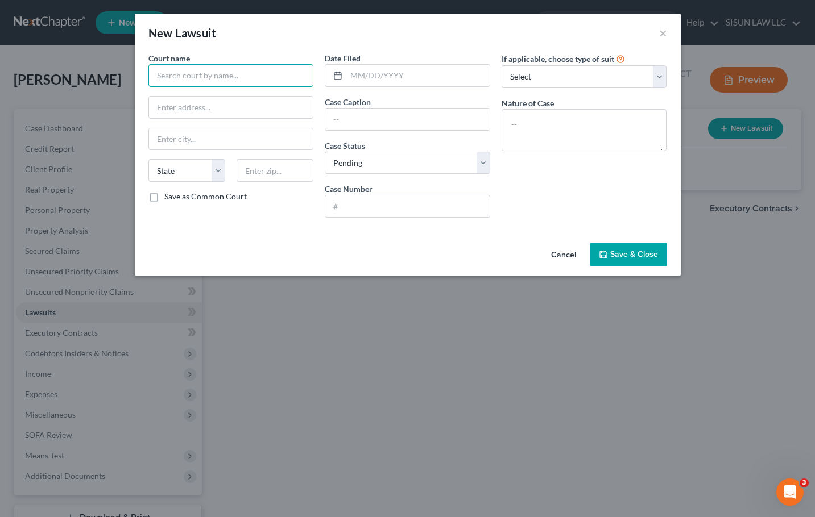
click at [246, 71] on input "text" at bounding box center [230, 75] width 165 height 23
